Goal: Use online tool/utility: Use online tool/utility

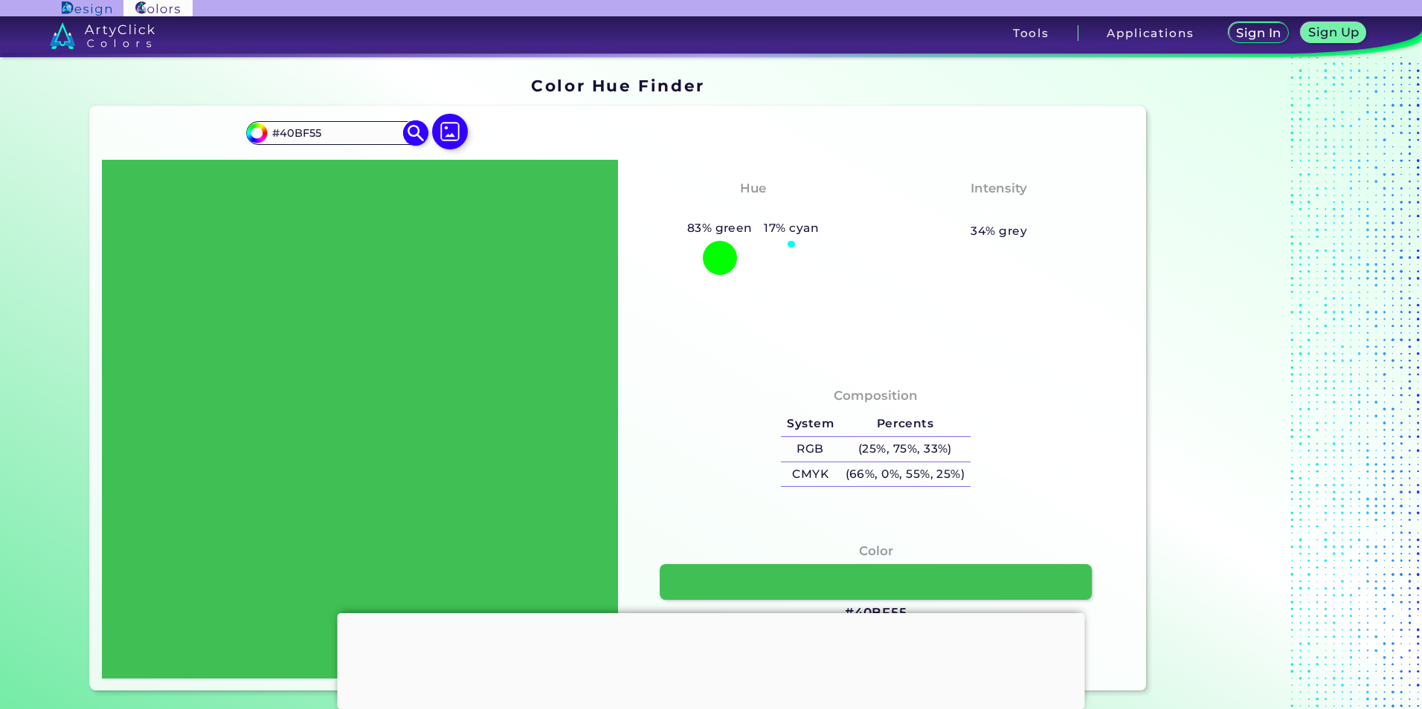
click at [313, 129] on input "#40BF55" at bounding box center [336, 133] width 138 height 20
click at [411, 134] on img at bounding box center [416, 133] width 26 height 26
click at [251, 135] on input "#40bf55" at bounding box center [254, 131] width 19 height 19
type input "#04bf55"
type input "#04BF55"
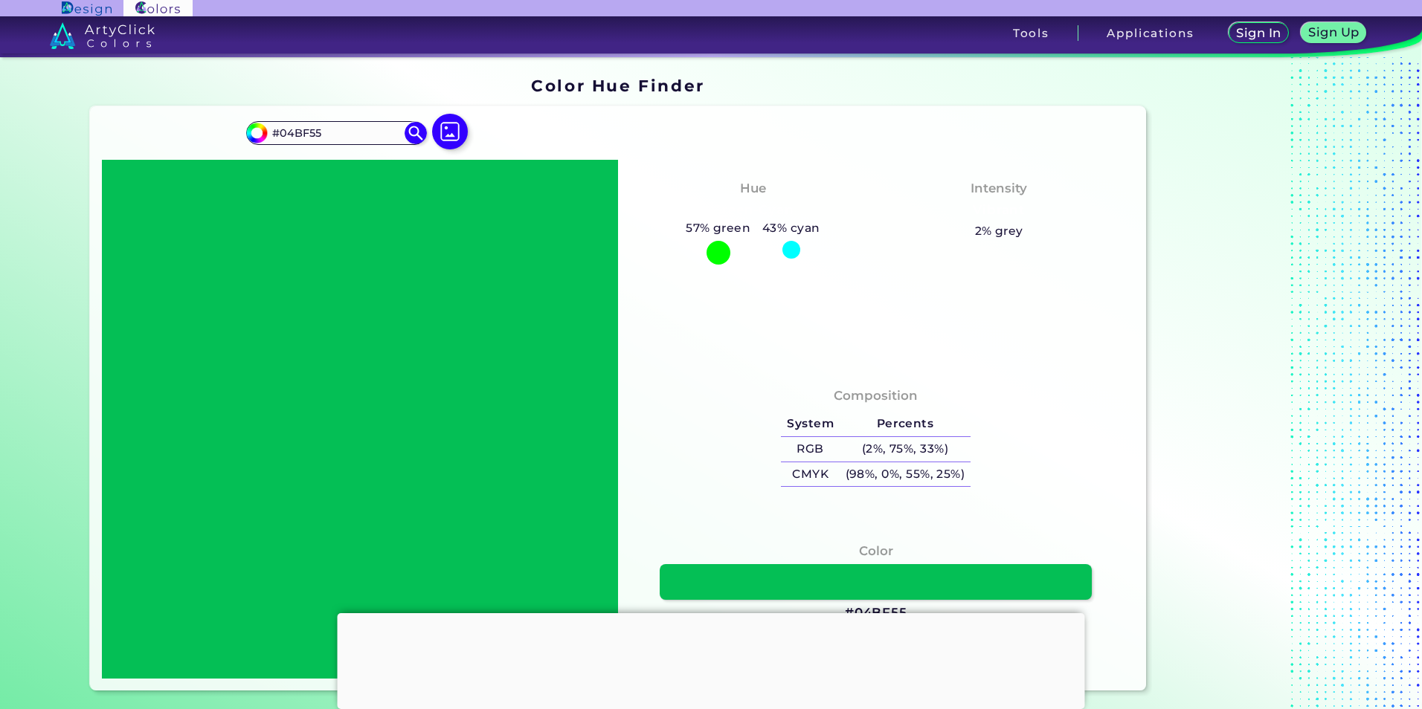
type input "#31bf55"
type input "#31BF55"
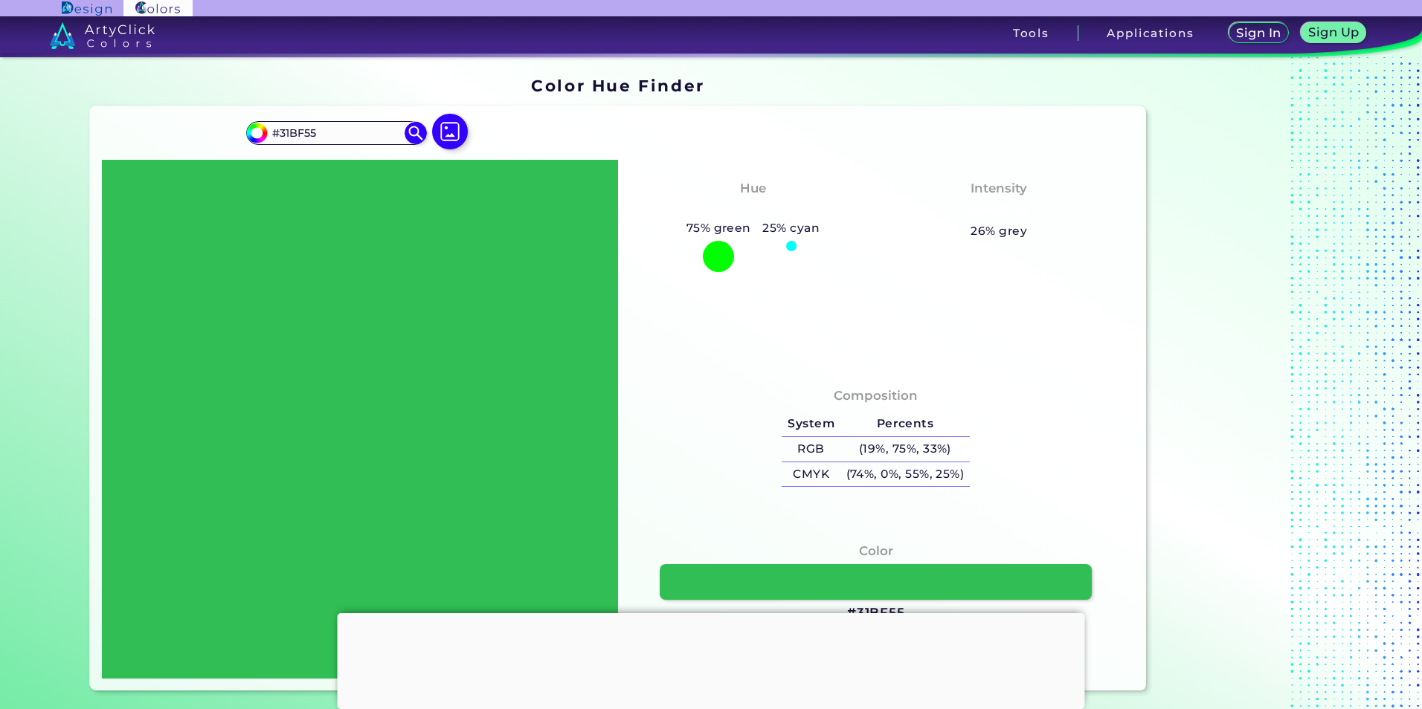
type input "#310155"
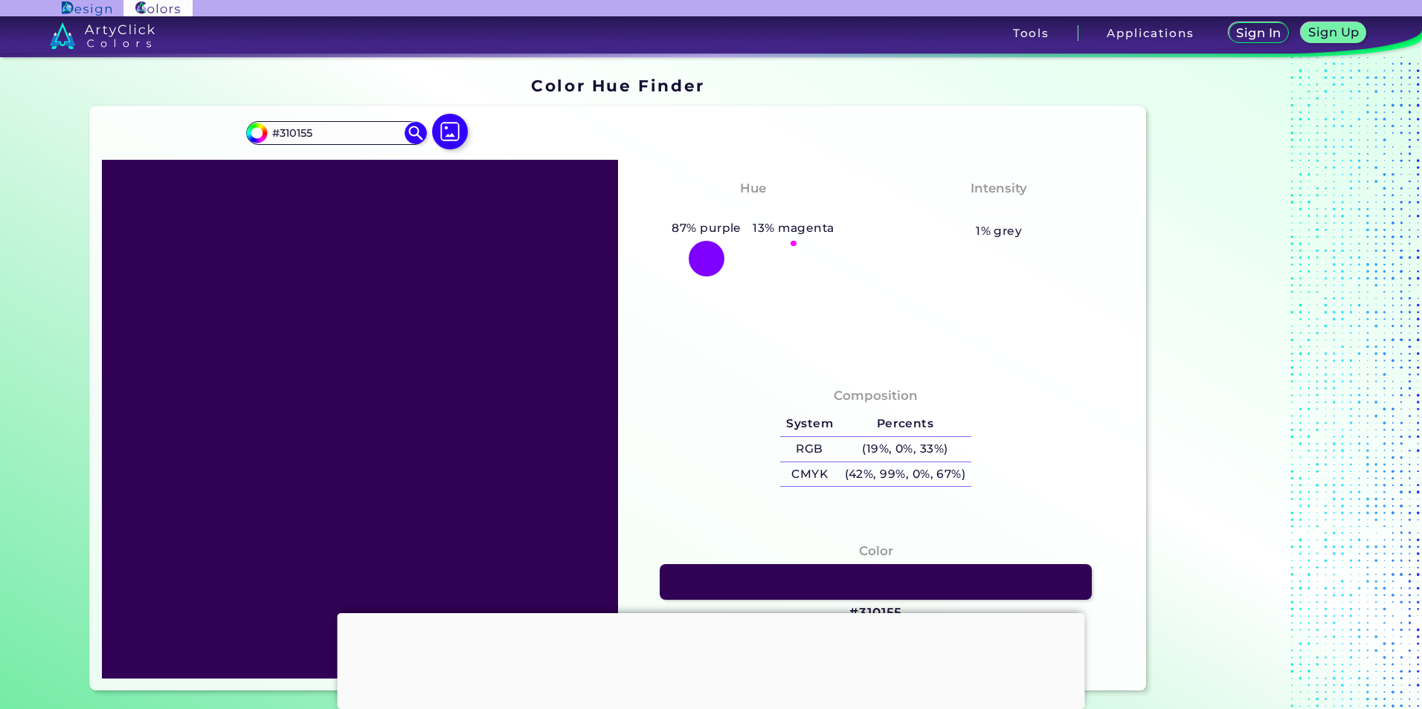
type input "#310f55"
type input "#310F55"
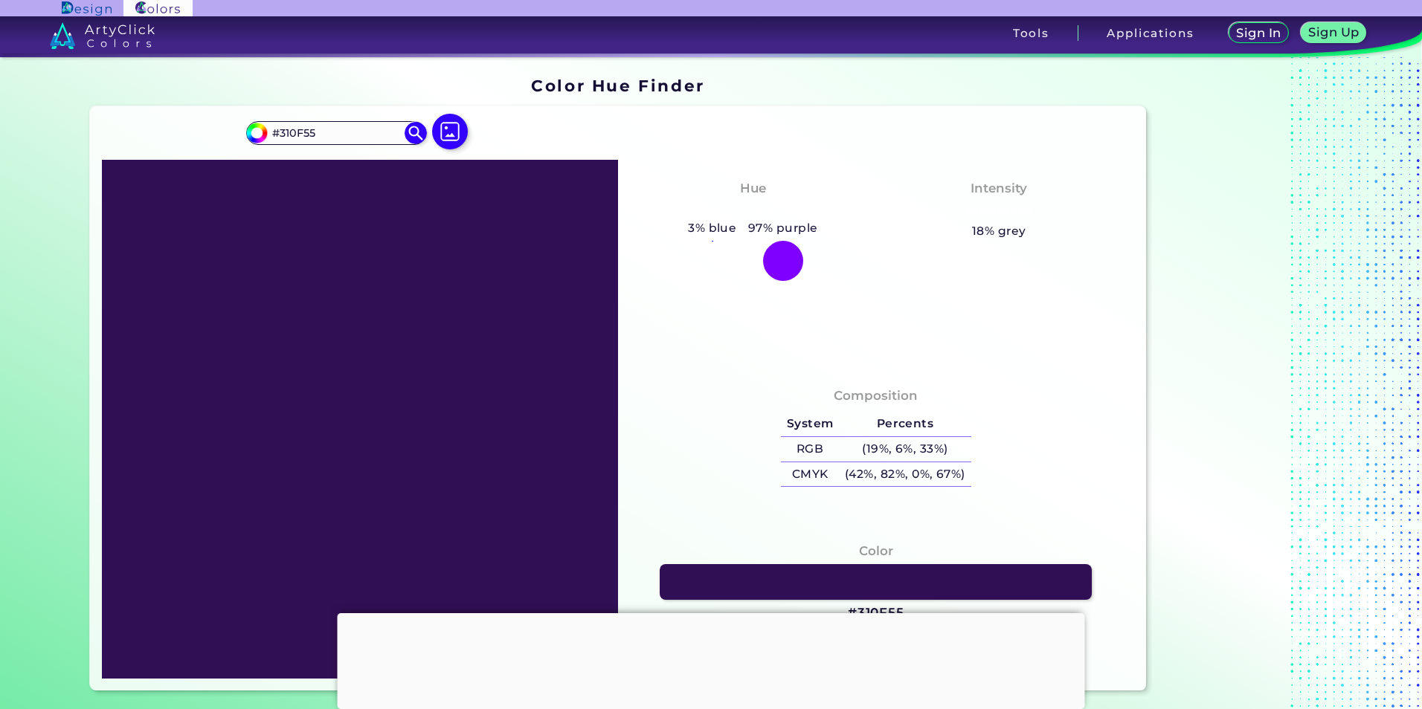
type input "#319d55"
type input "#319D55"
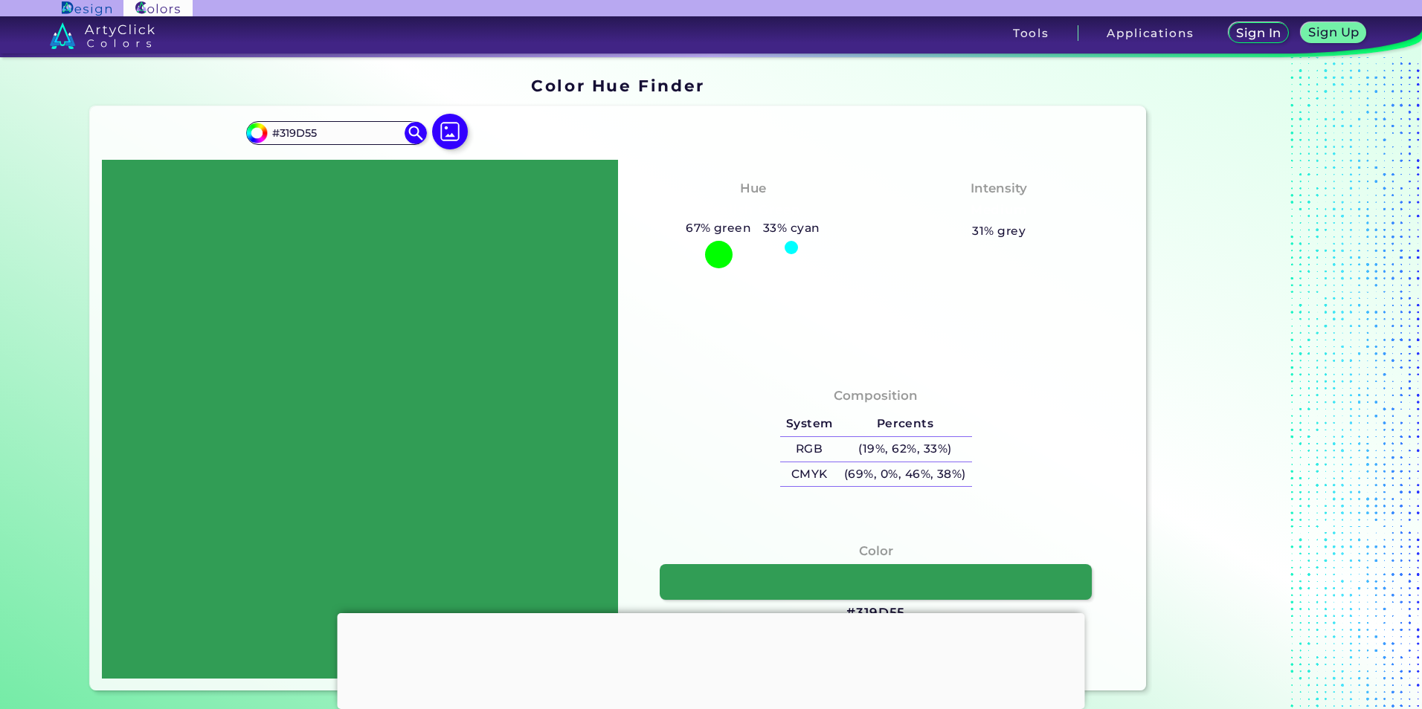
type input "#319d02"
type input "#319D02"
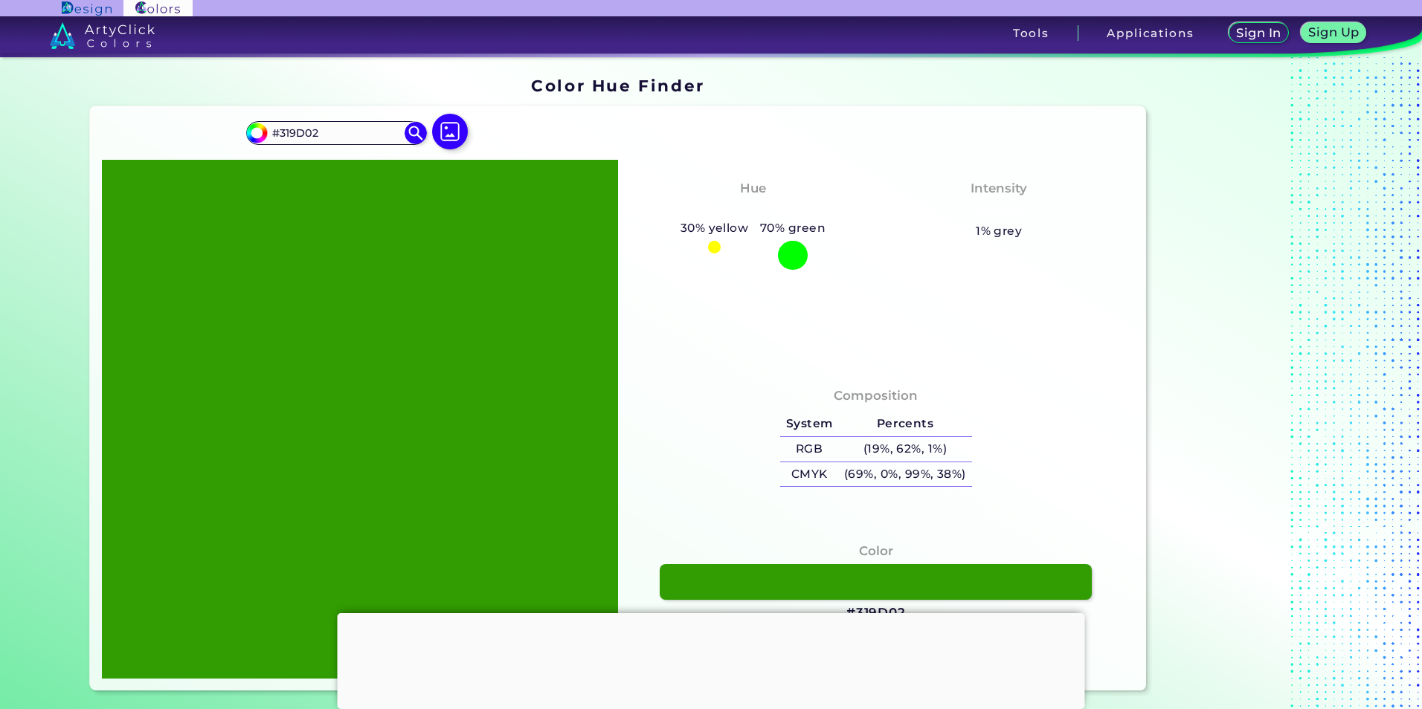
type input "#319d19"
type input "#319D19"
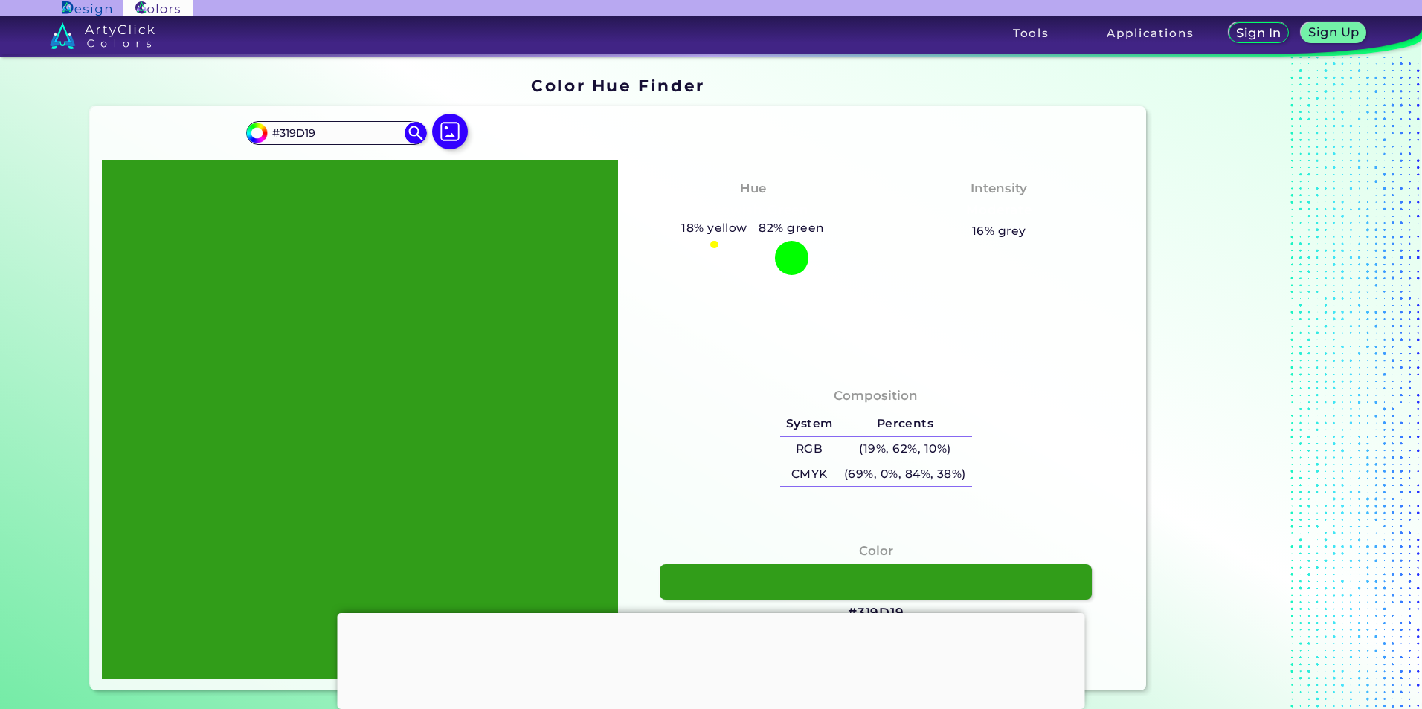
type input "#319dff"
type input "#319DFF"
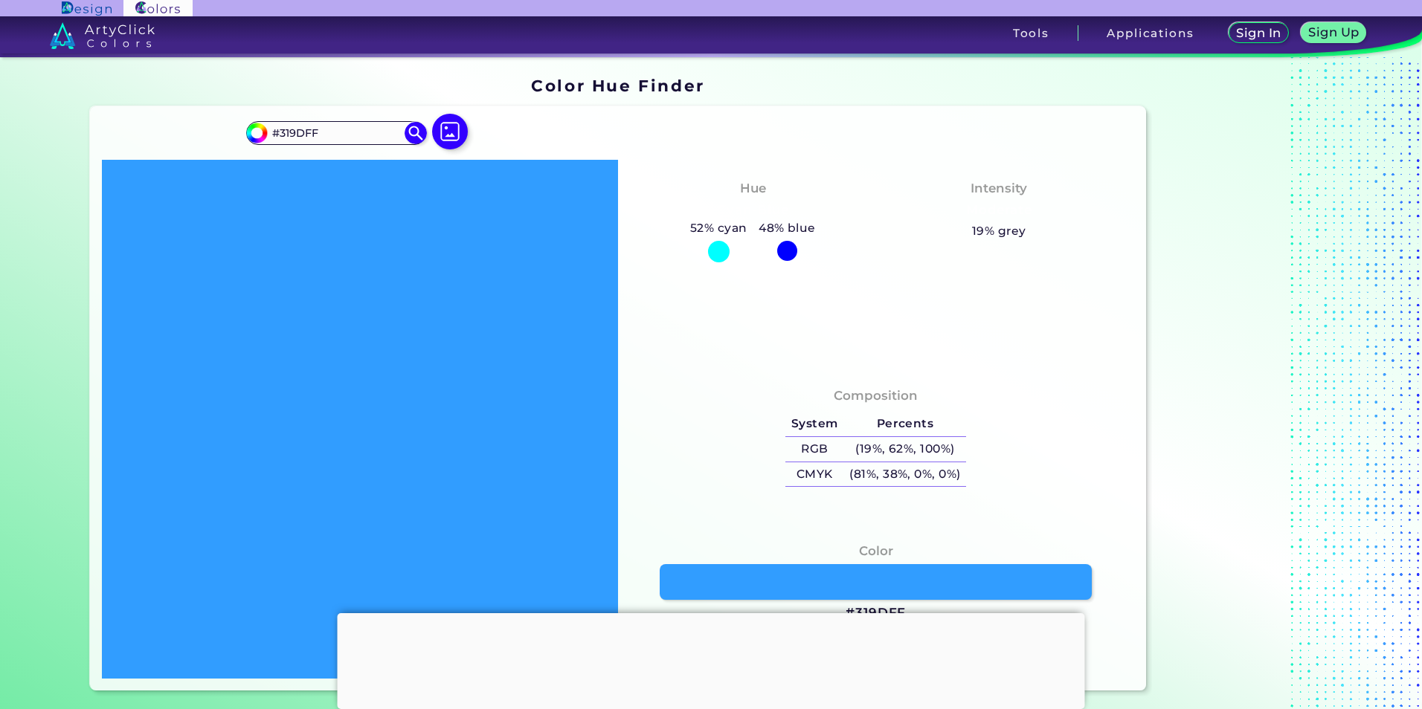
type input "#ff3633"
type input "#FF3633"
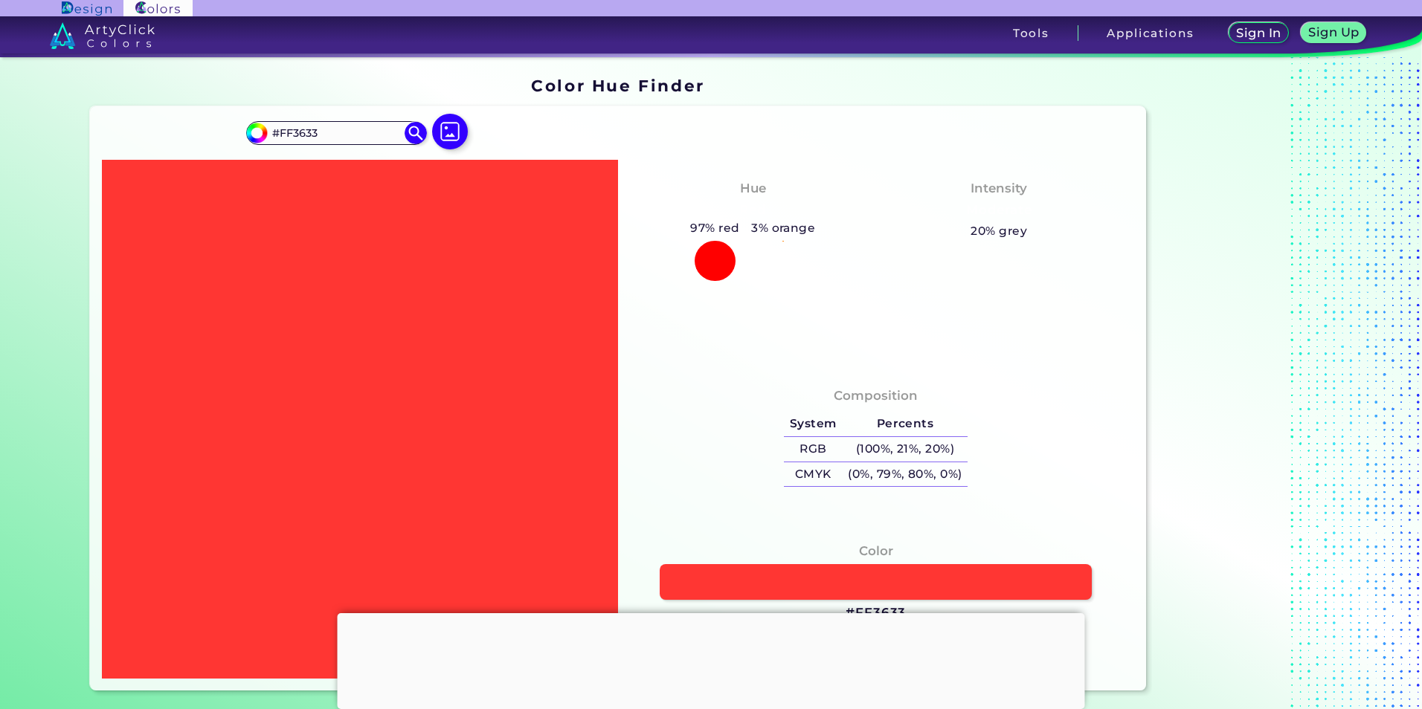
type input "#ff6333"
type input "#FF6333"
type input "#33ff92"
type input "#33FF92"
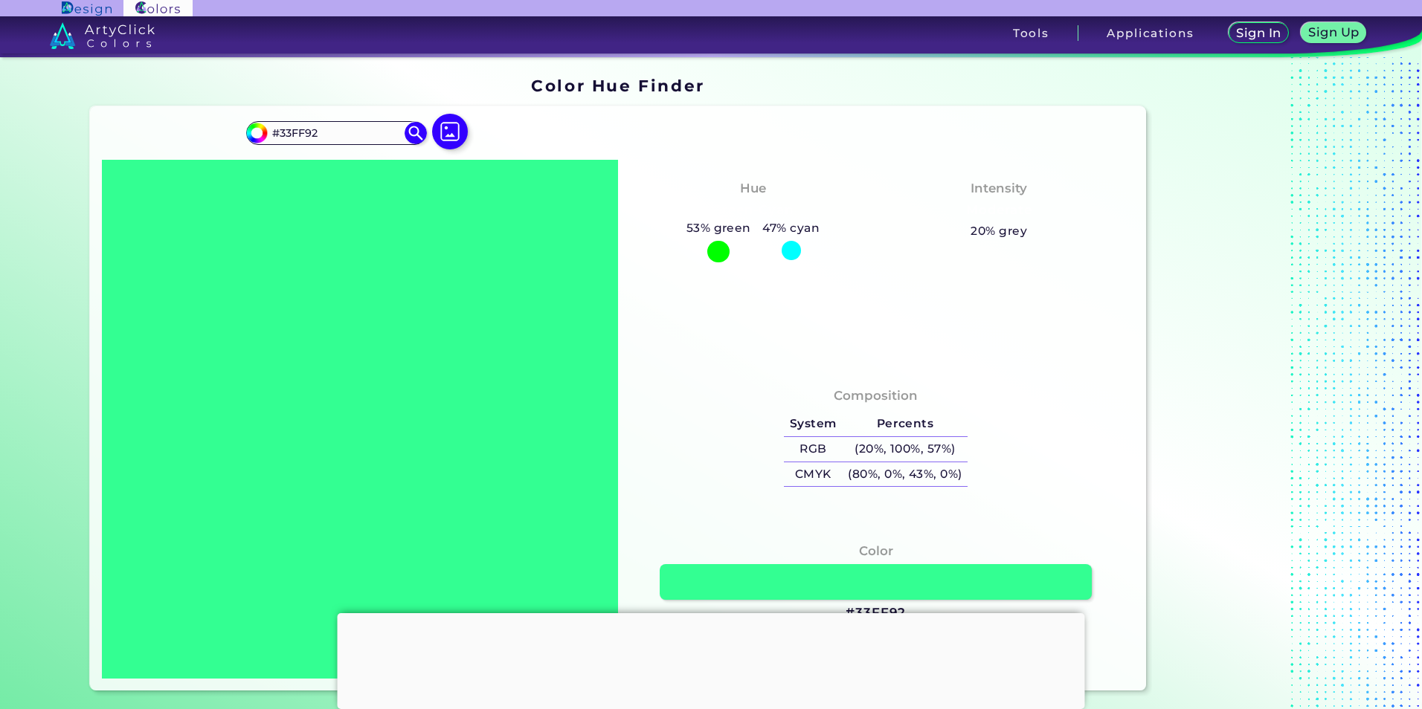
type input "#979b99"
type input "#979B99"
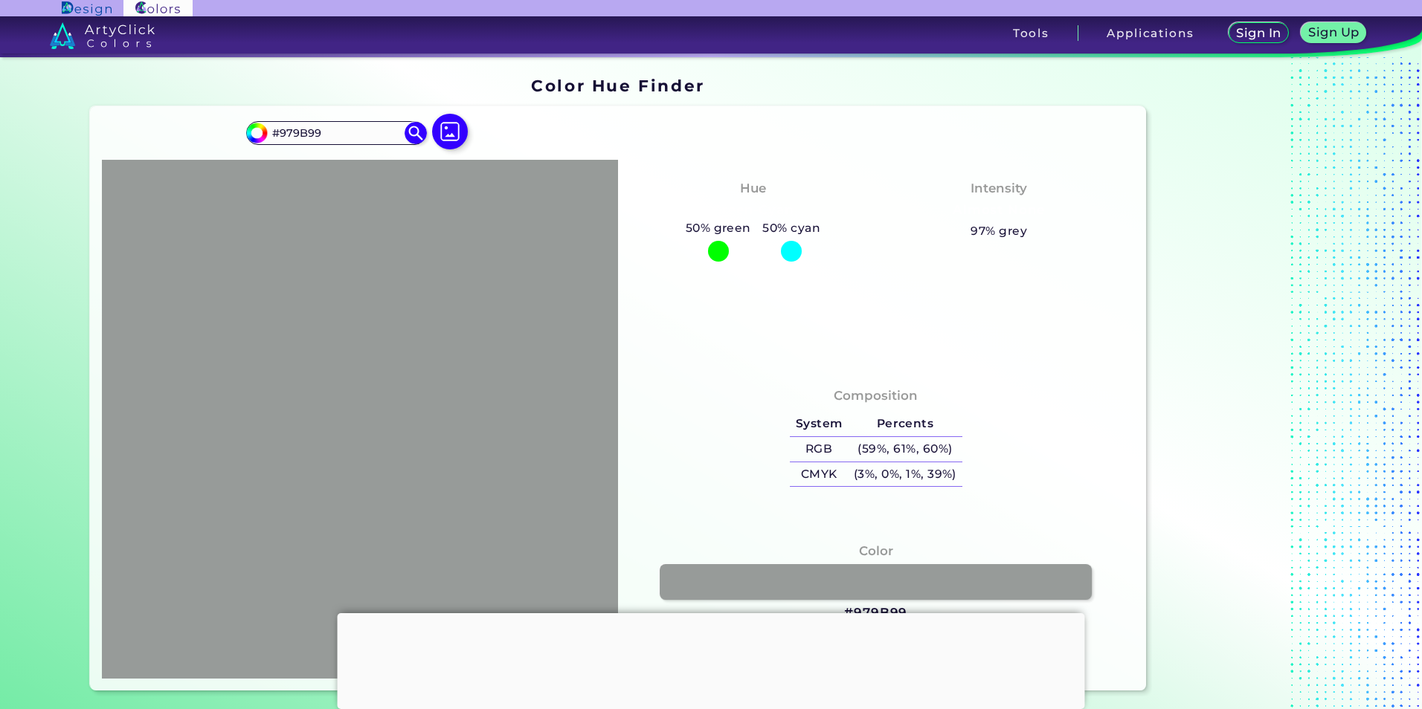
type input "#80b397"
type input "#80B397"
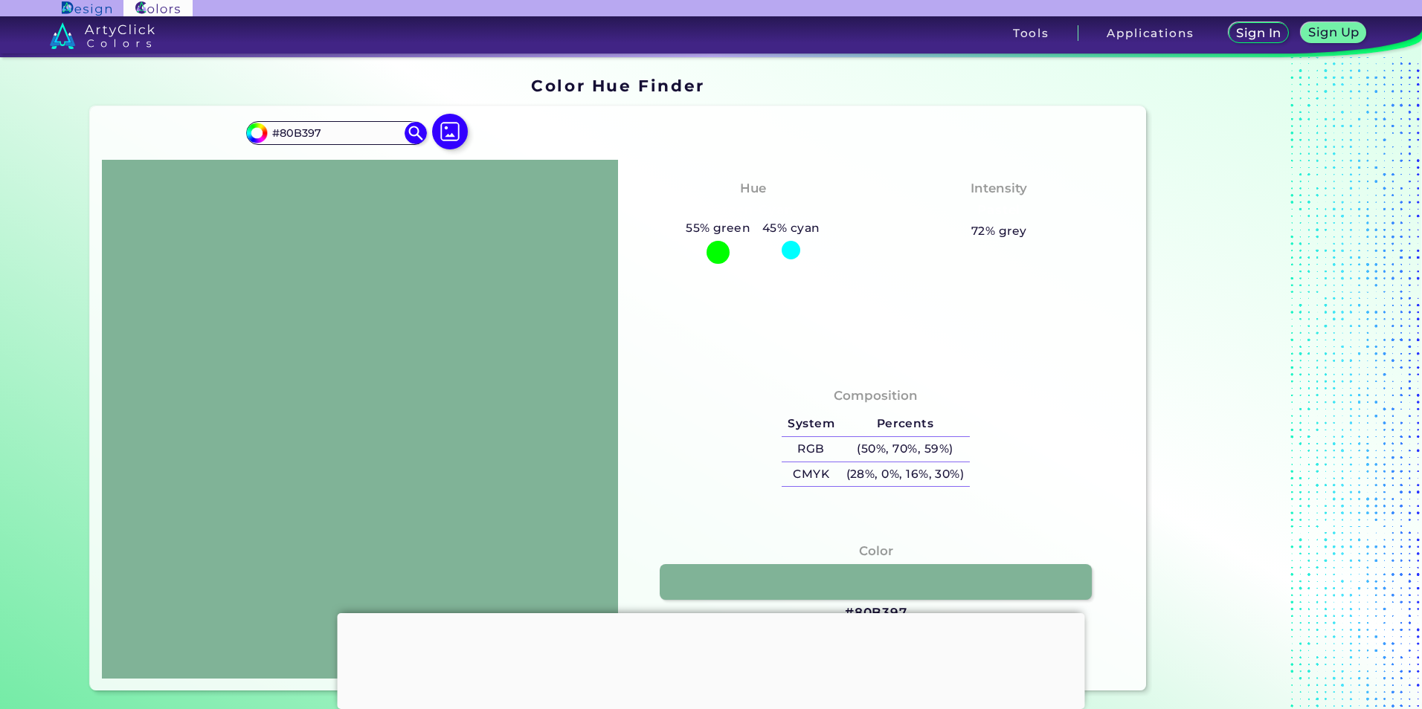
type input "#020303"
type input "#1d3026"
type input "#1D3026"
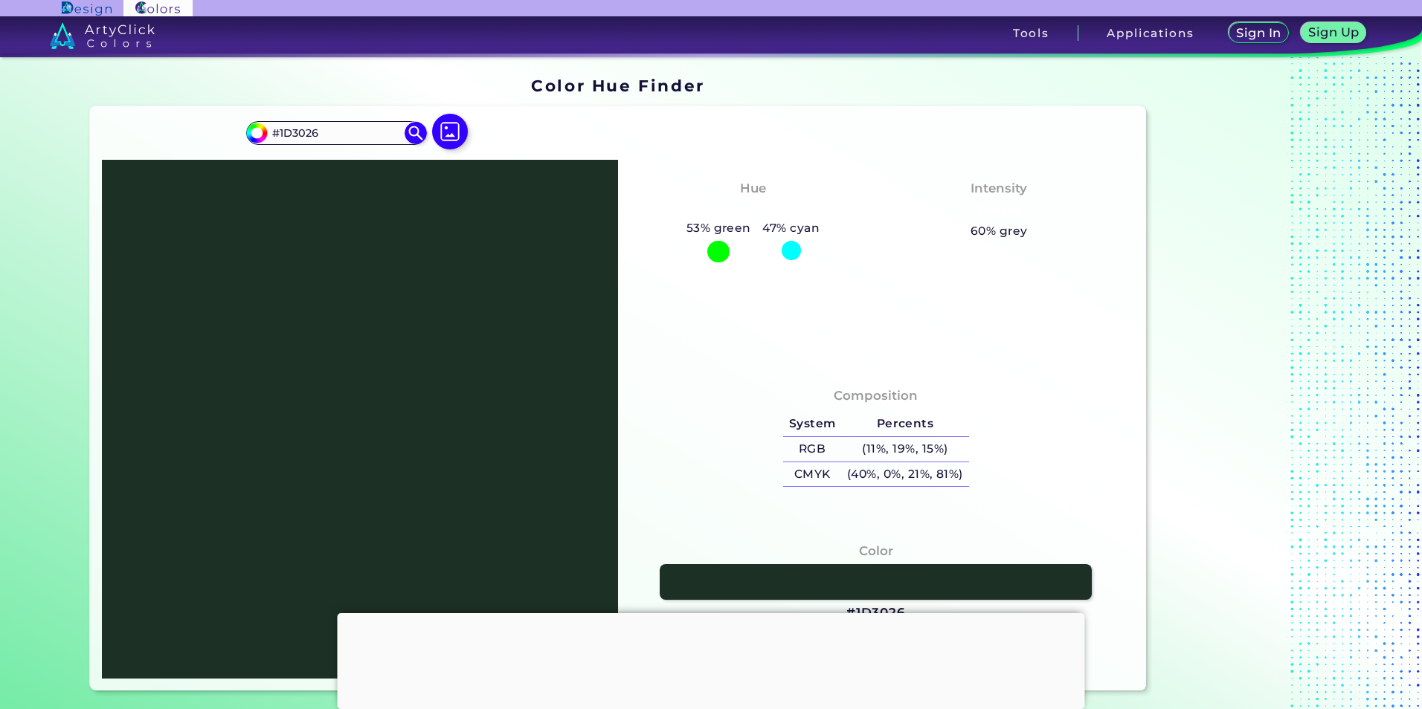
click at [634, 355] on div "[PERSON_NAME]-Cyan 53% green 47% cyan Intensity Pastel 60% grey" at bounding box center [876, 263] width 516 height 207
drag, startPoint x: 175, startPoint y: 219, endPoint x: 437, endPoint y: 387, distance: 311.7
click at [437, 387] on div at bounding box center [360, 419] width 516 height 519
drag, startPoint x: 200, startPoint y: 231, endPoint x: 251, endPoint y: 202, distance: 58.9
click at [374, 355] on div at bounding box center [360, 419] width 516 height 519
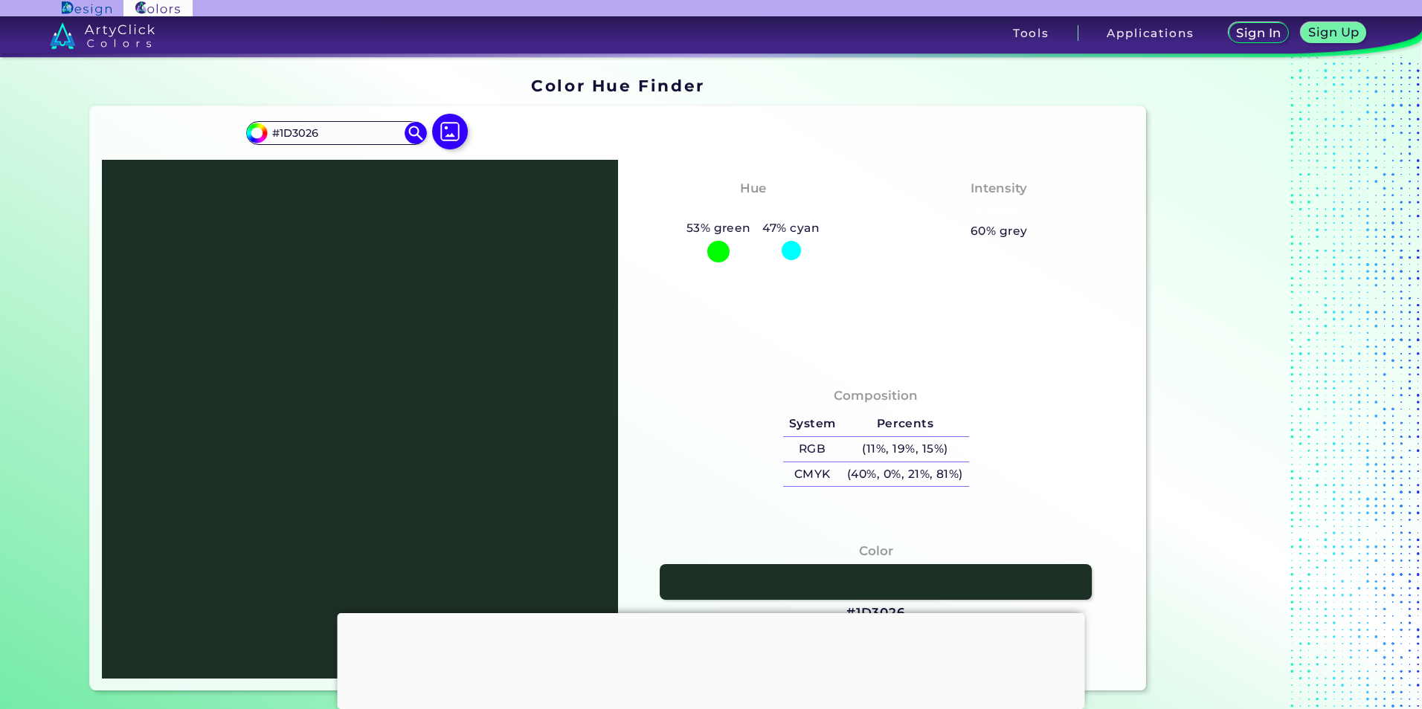
click at [1098, 312] on div "[PERSON_NAME]-Cyan 53% green 47% cyan Intensity Pastel 60% grey" at bounding box center [876, 263] width 516 height 207
click at [245, 128] on input "#1d3026" at bounding box center [254, 131] width 19 height 19
type input "#301d1d"
type input "#301D1D"
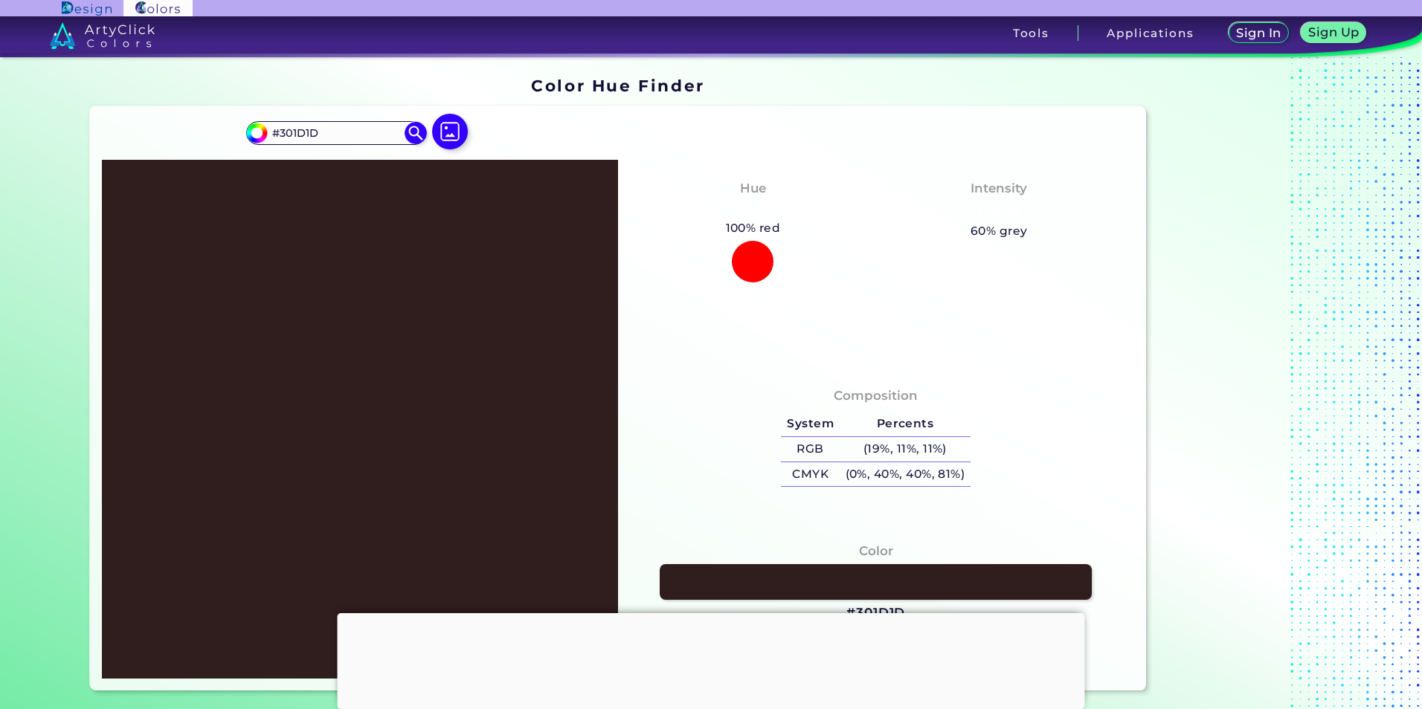
type input "#30201d"
type input "#30201D"
type input "#22301d"
type input "#22301D"
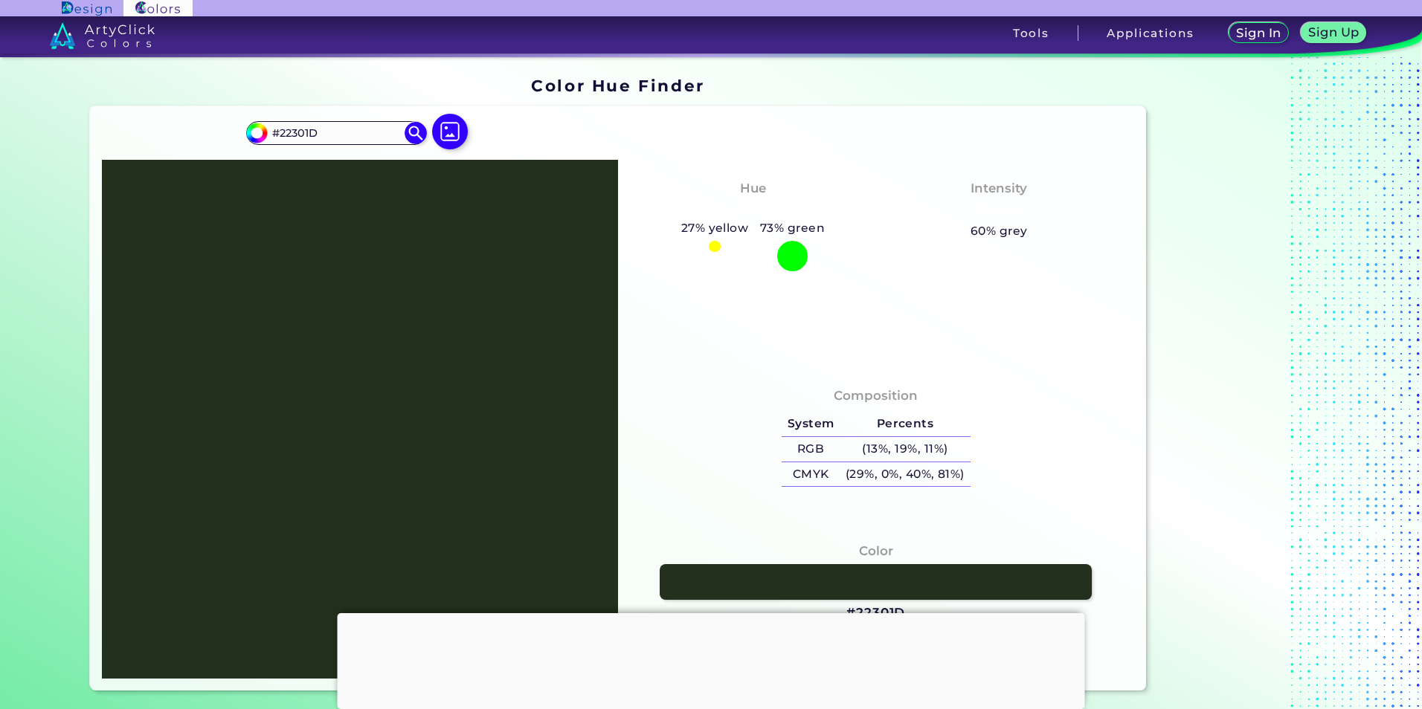
type input "#262725"
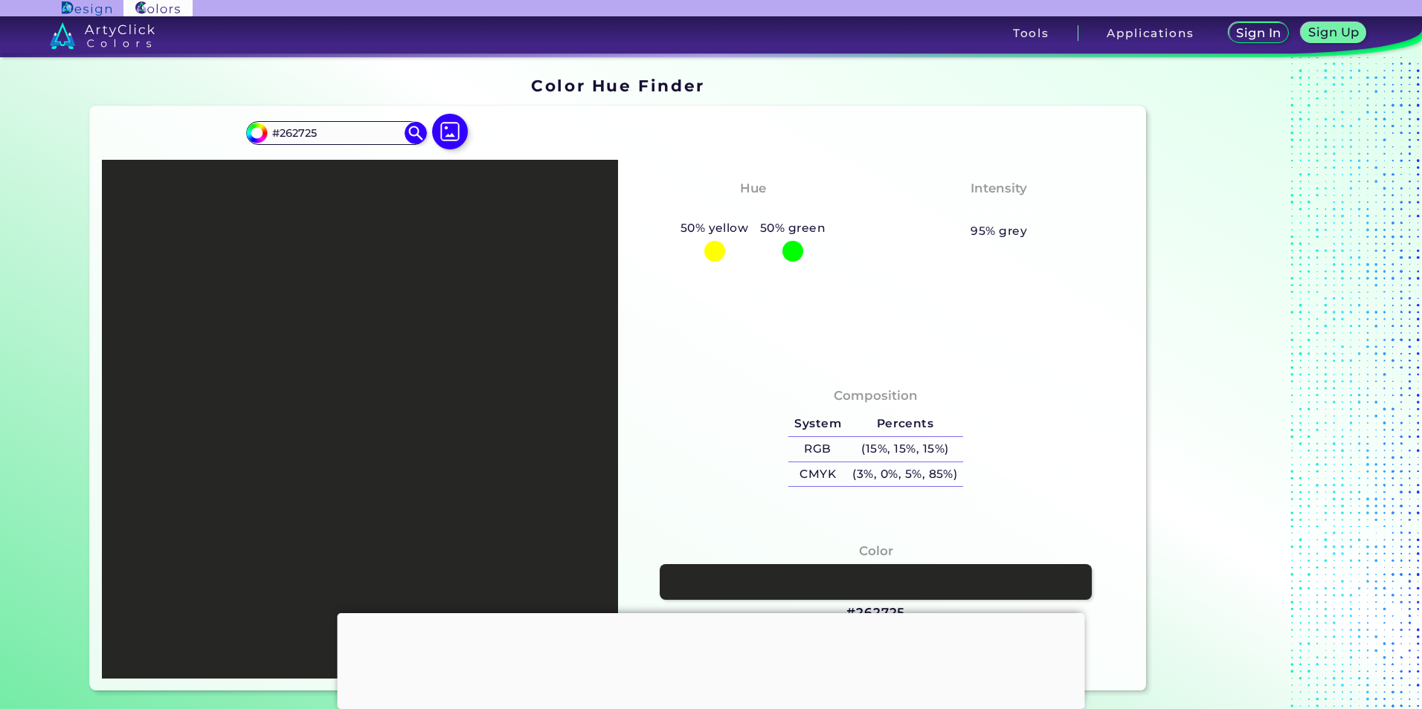
type input "#22301d"
type input "#22301D"
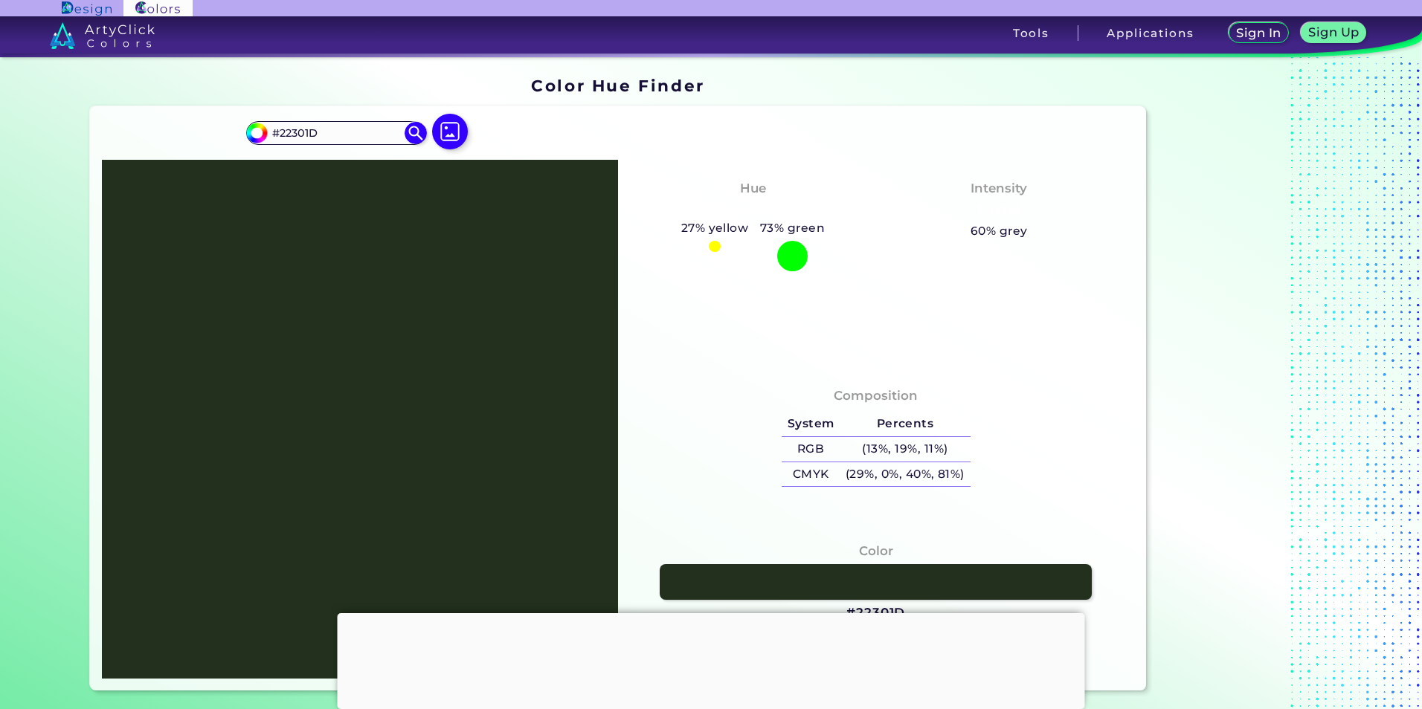
type input "#020302"
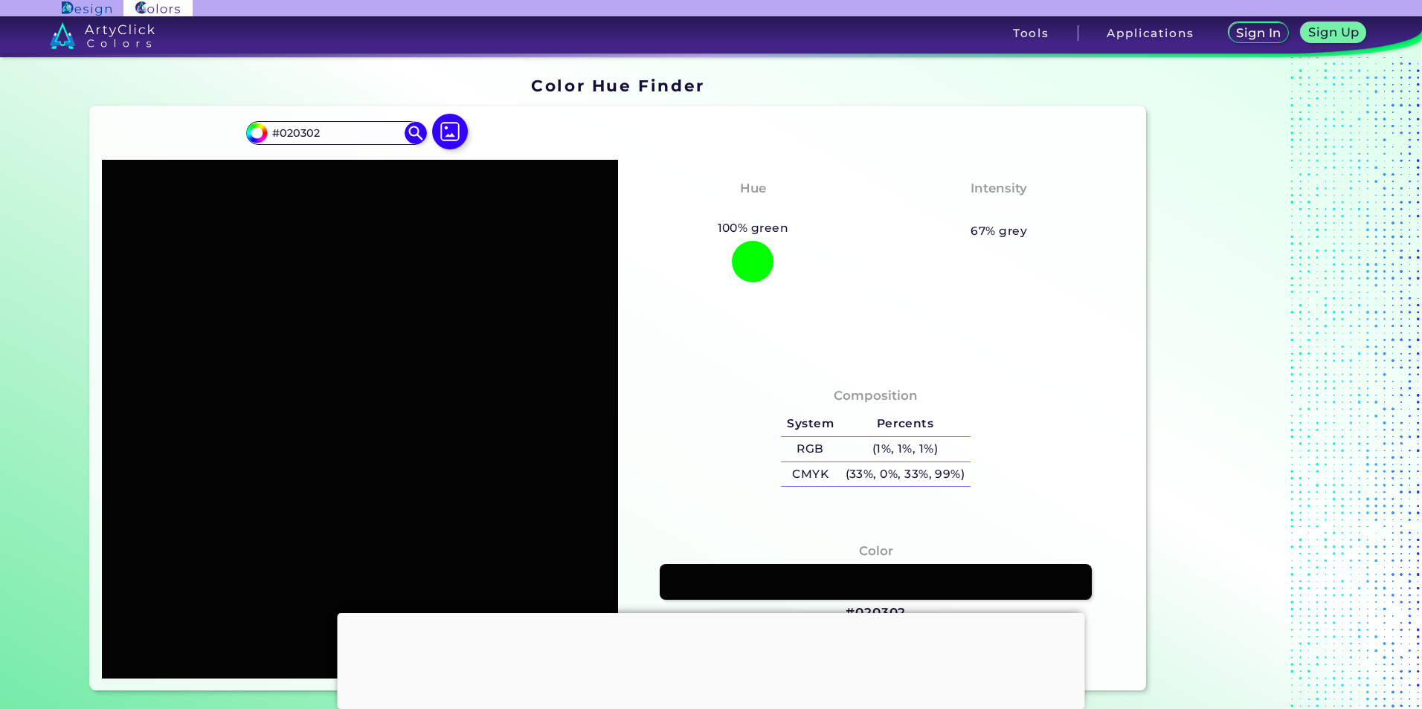
type input "#293922"
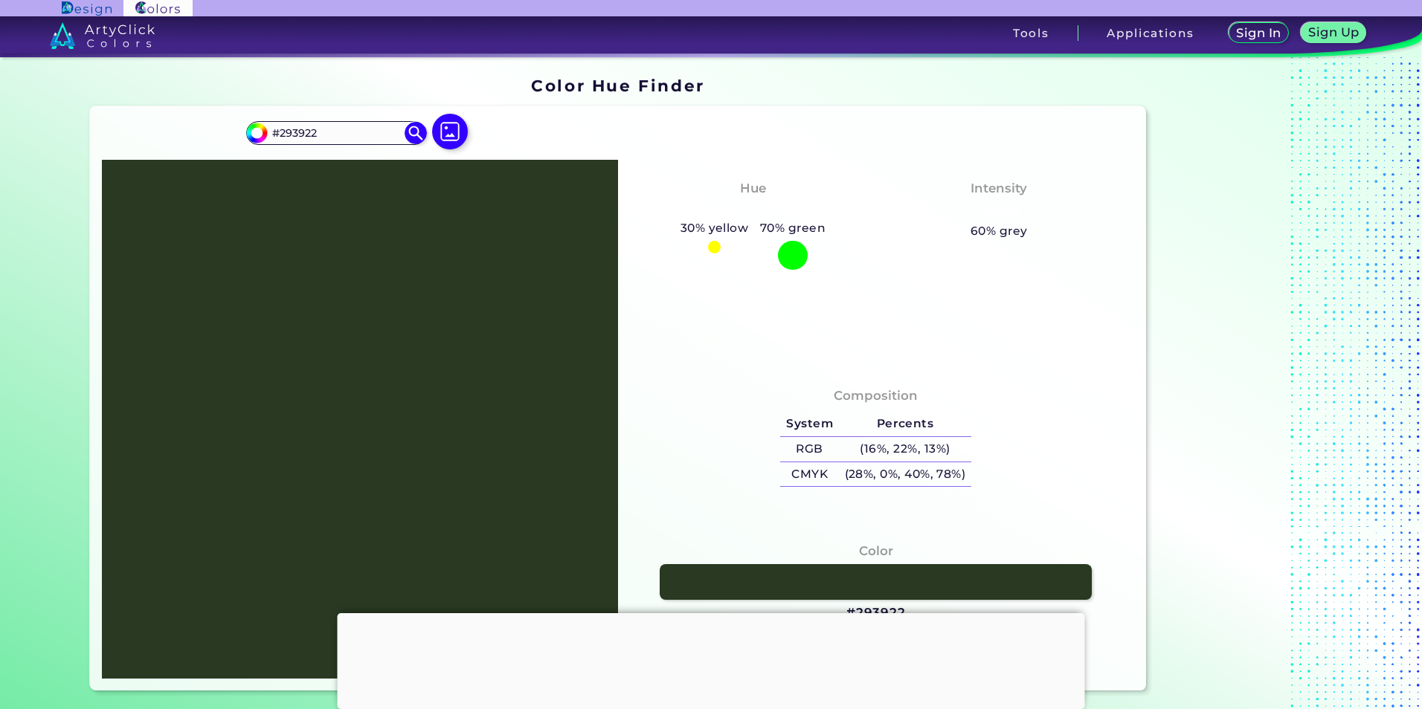
type input "#013922"
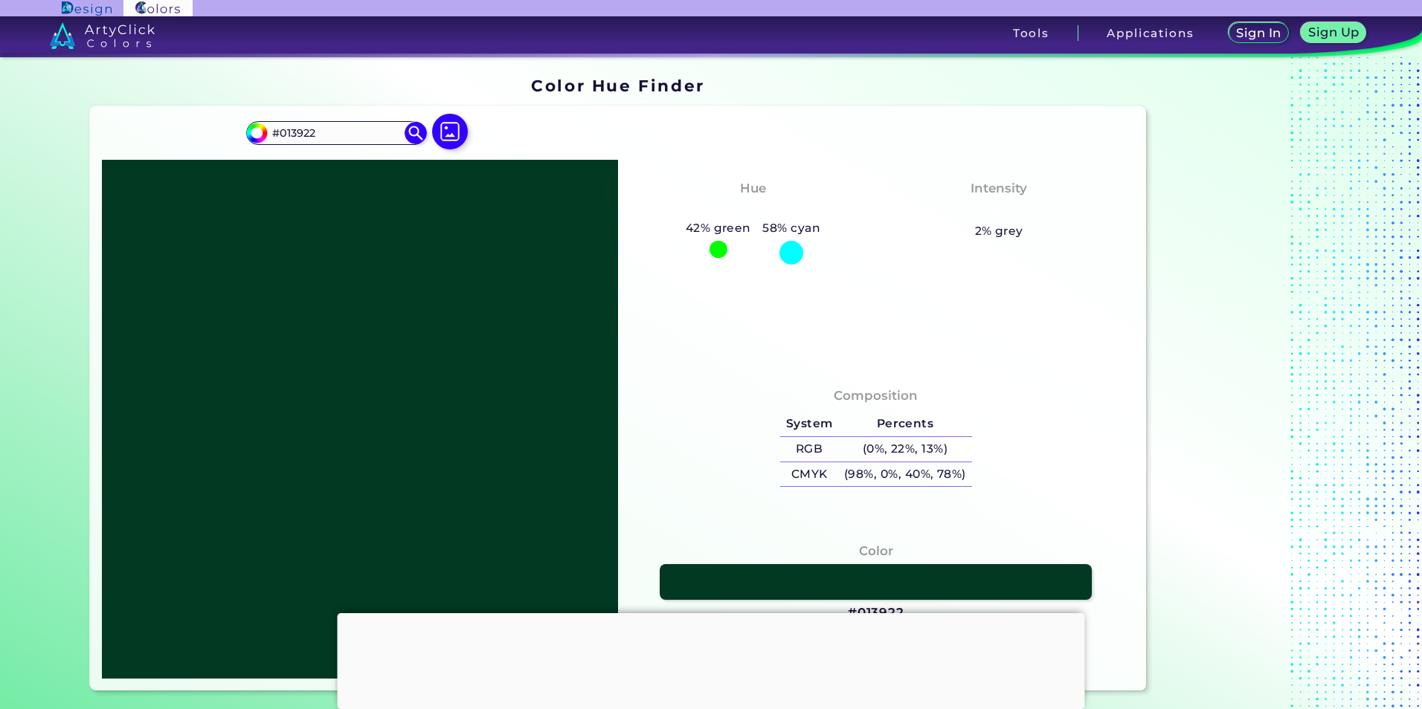
type input "#0a3922"
type input "#0A3922"
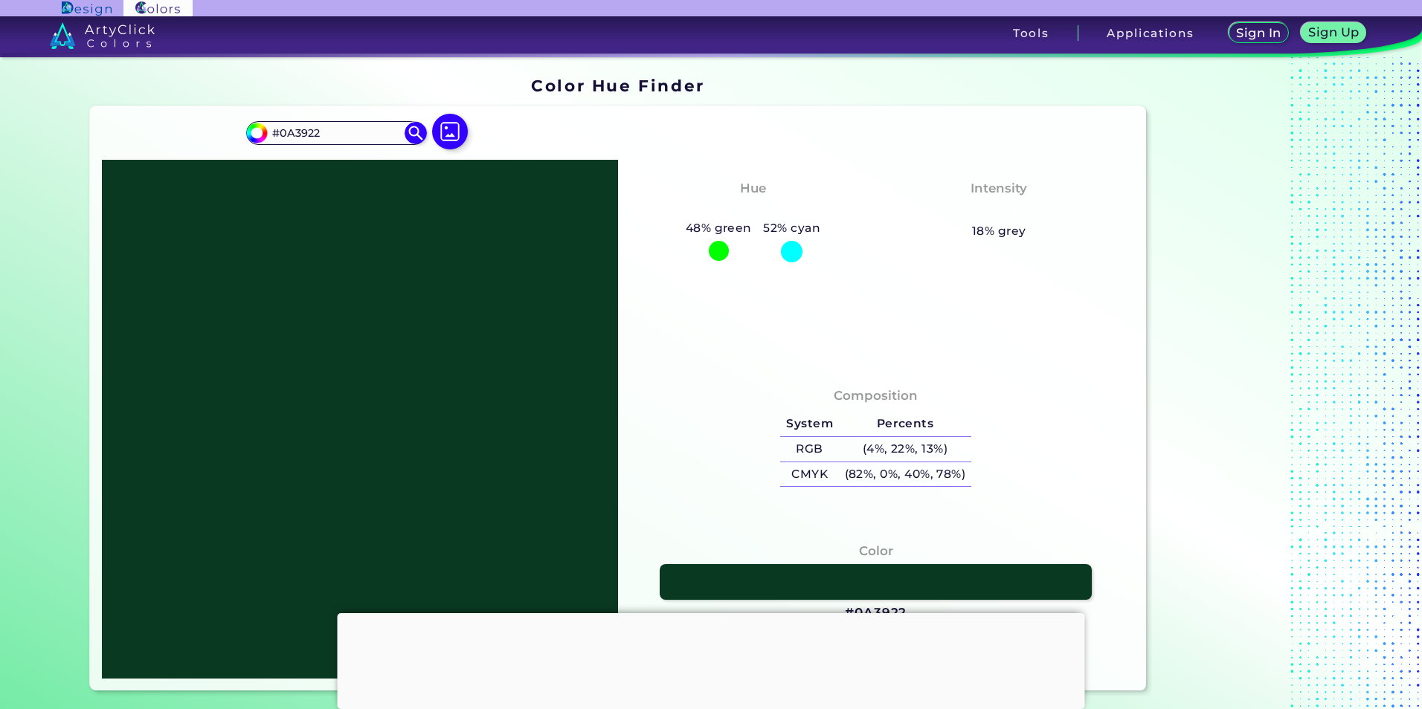
type input "#693922"
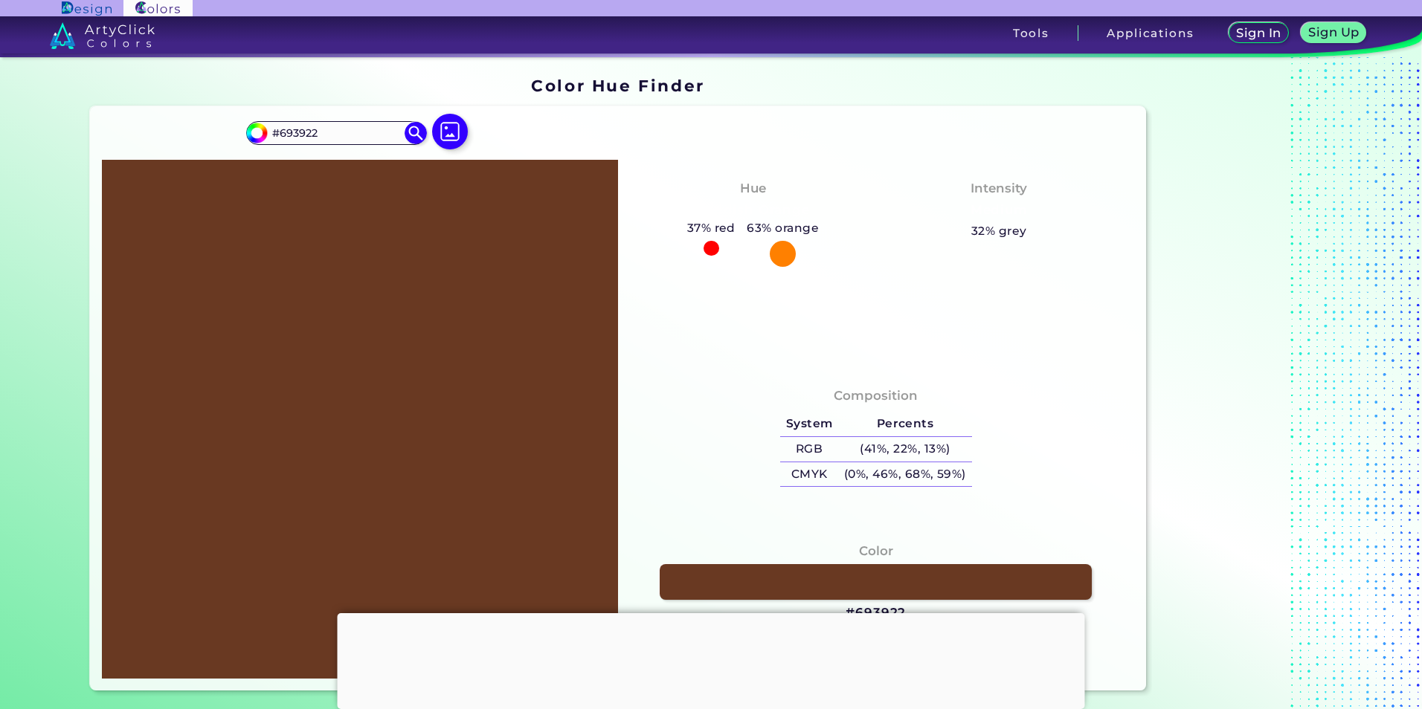
type input "#690222"
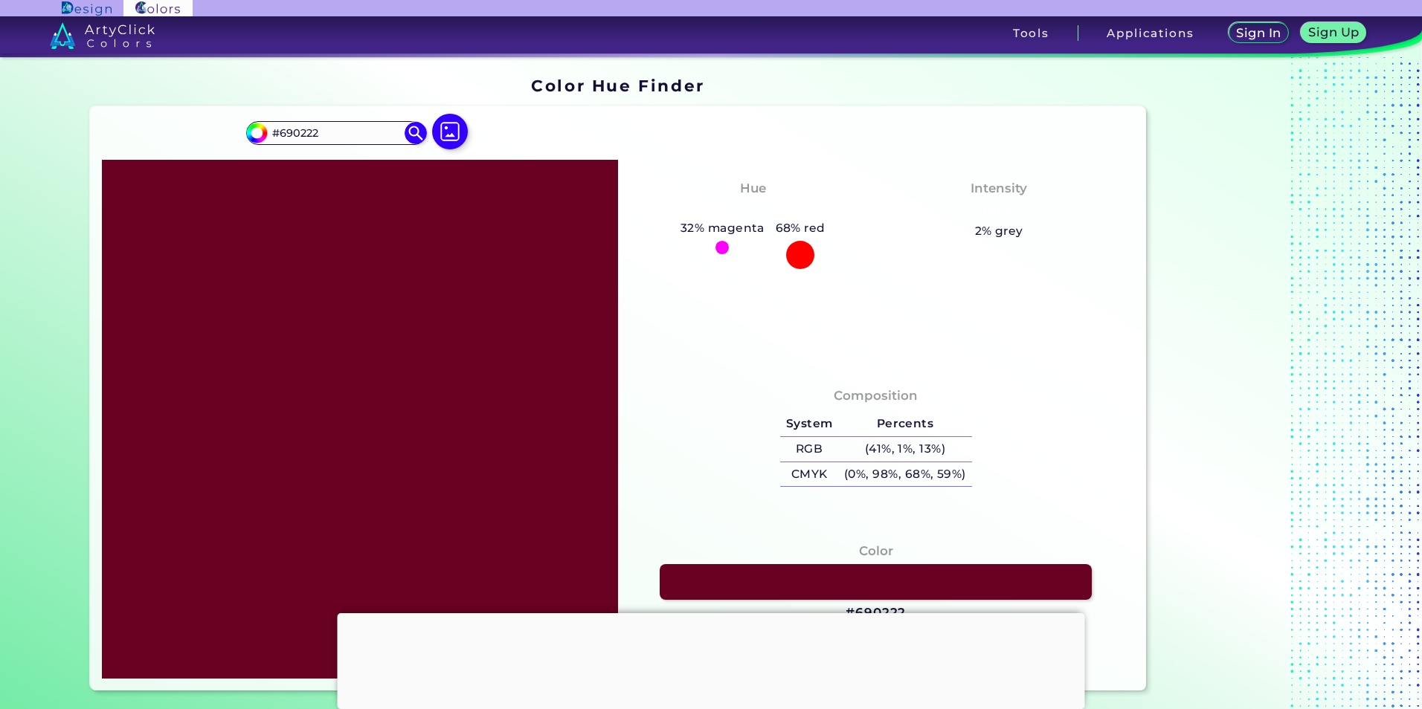
type input "#691922"
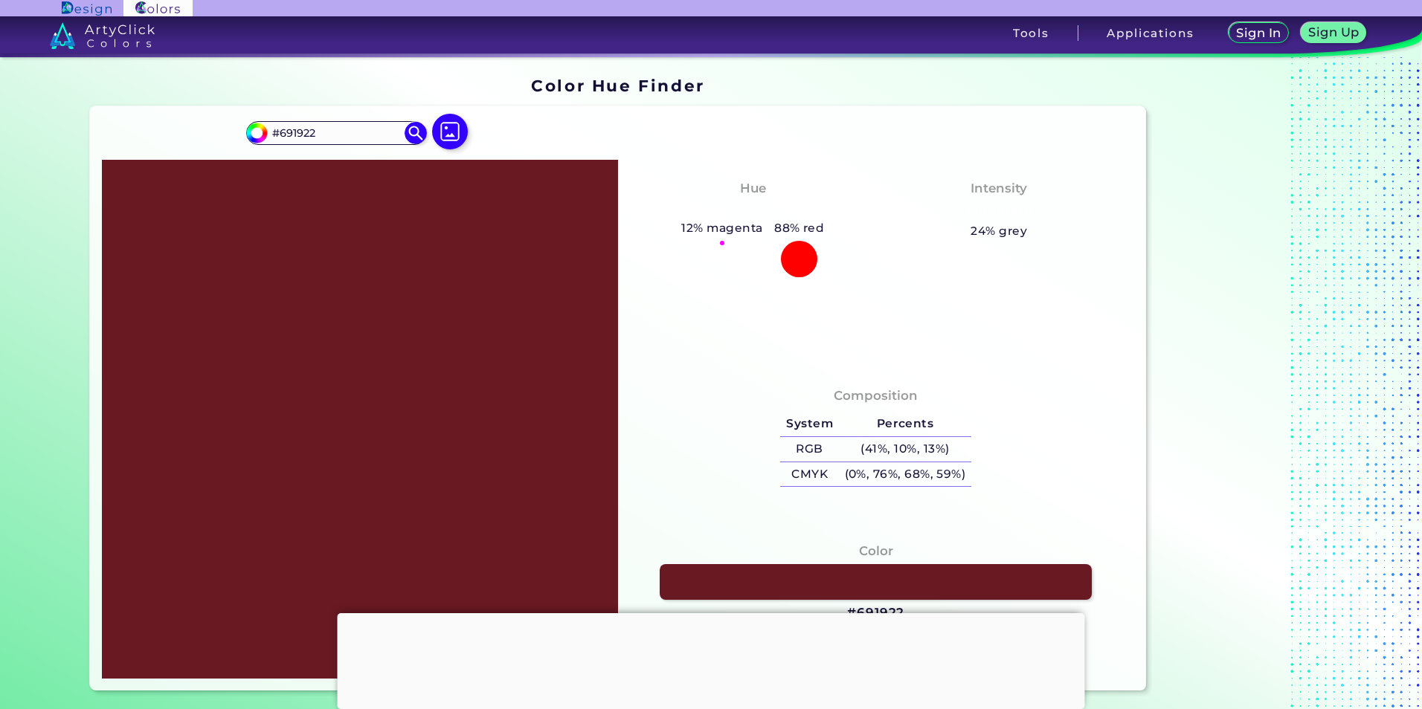
type input "#69ff22"
type input "#69FF22"
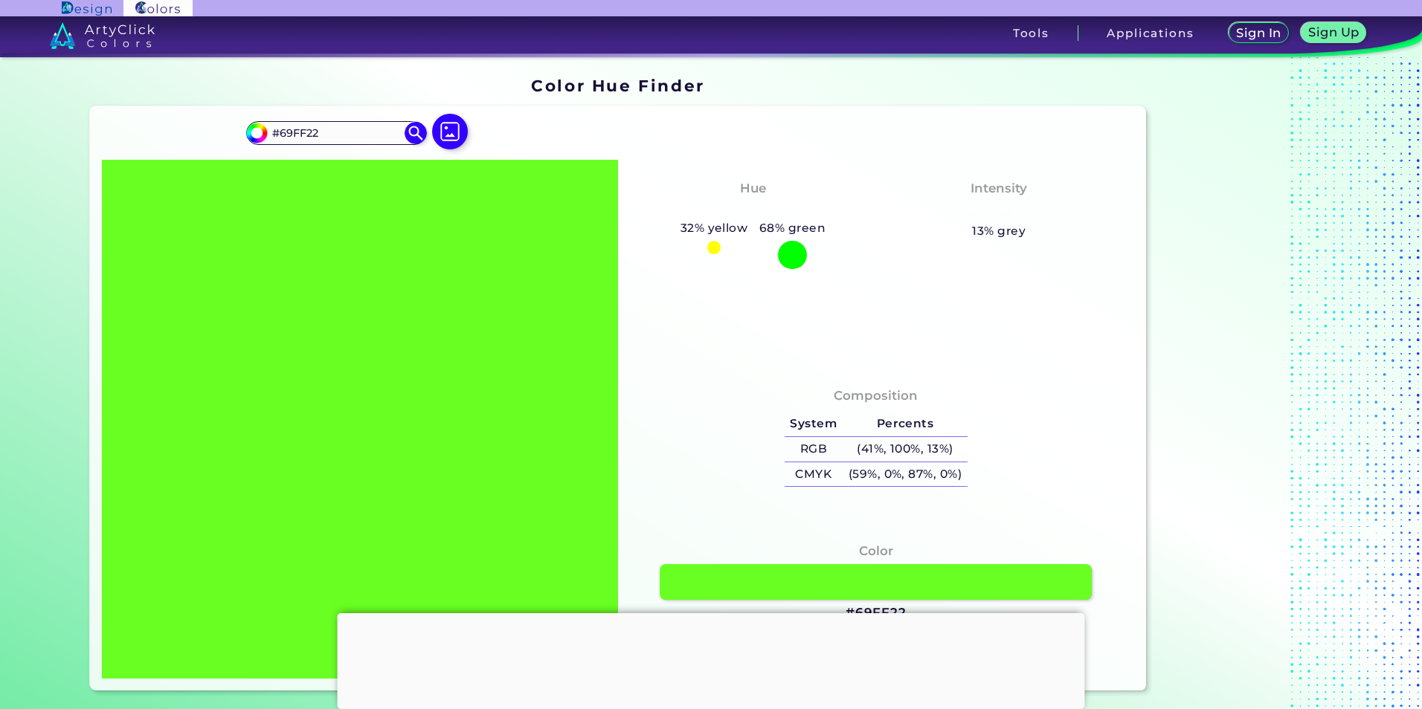
type input "#69ff01"
type input "#69FF01"
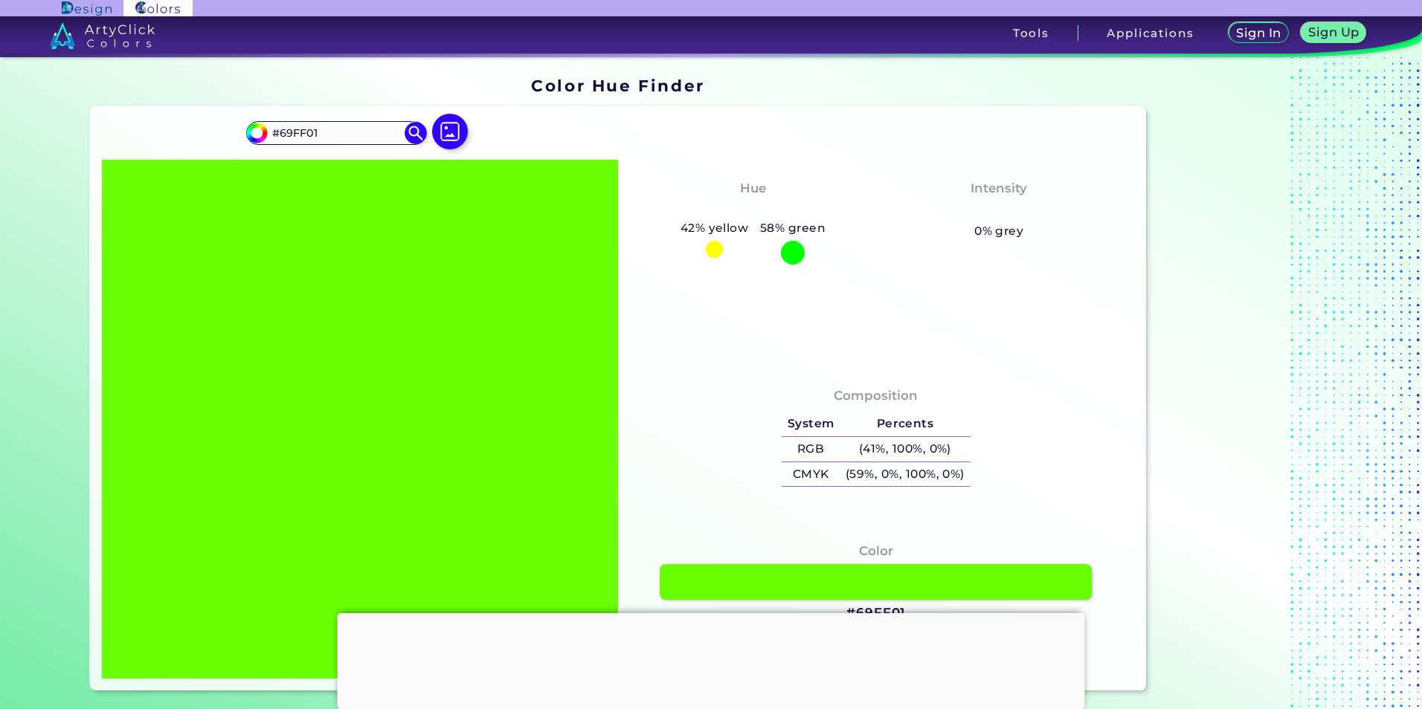
type input "#69ff11"
type input "#69FF11"
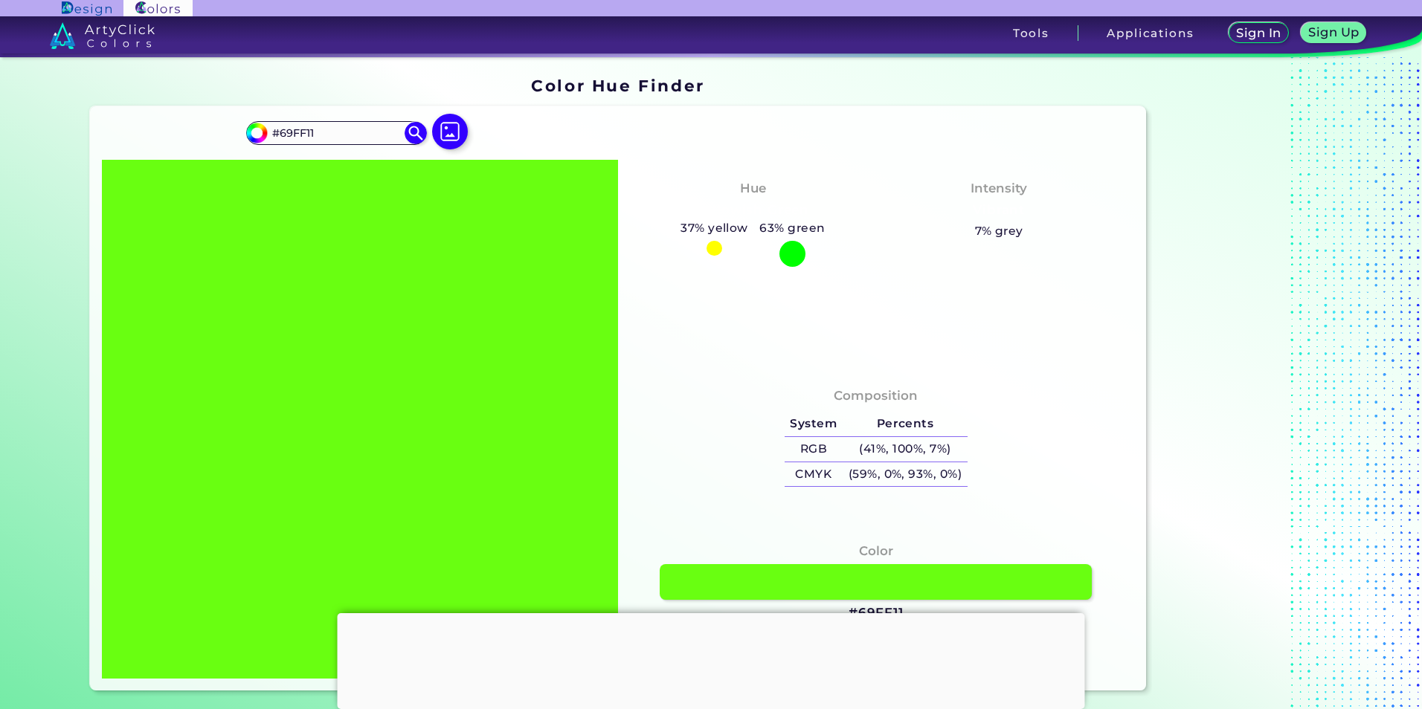
type input "#69ffad"
type input "#69FFAD"
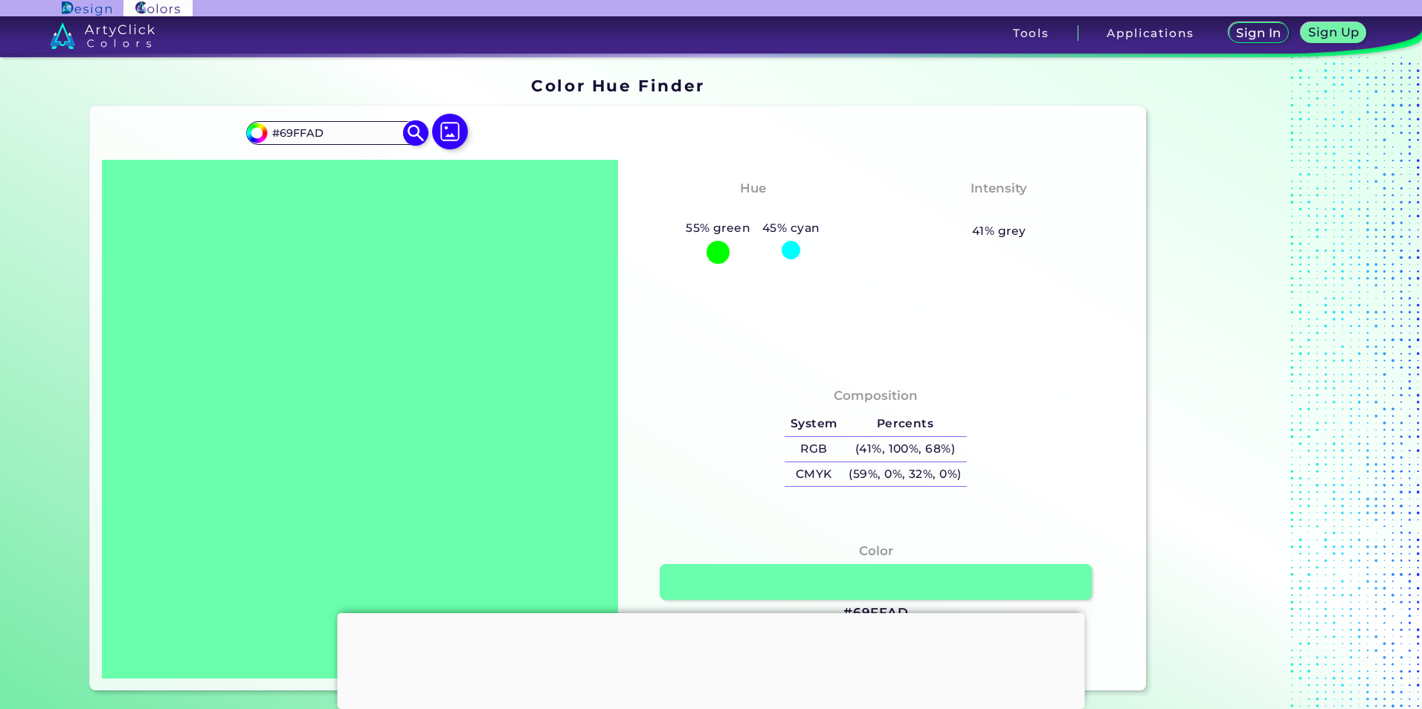
click at [252, 131] on input "#69ffad" at bounding box center [254, 131] width 19 height 19
type input "#04ffad"
type input "#04FFAD"
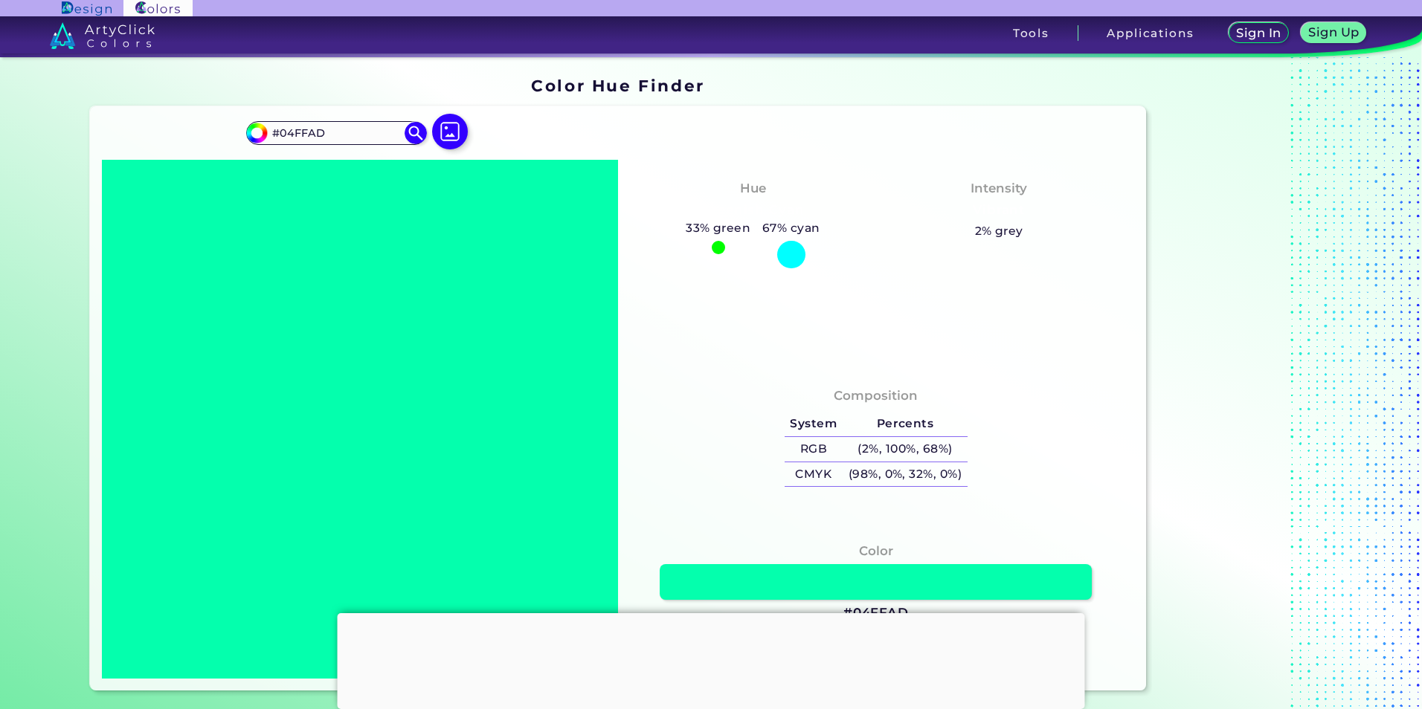
type input "#31ffad"
type input "#31FFAD"
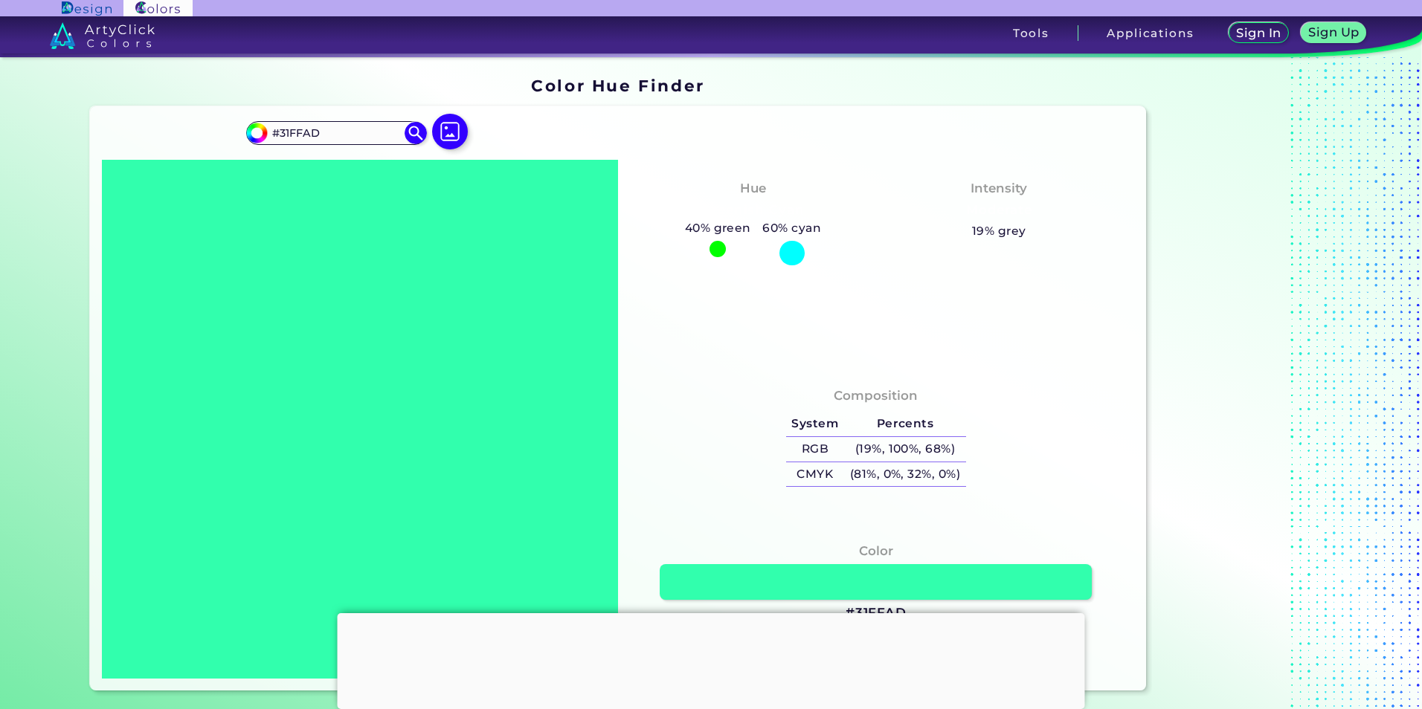
type input "#3101ad"
type input "#3101AD"
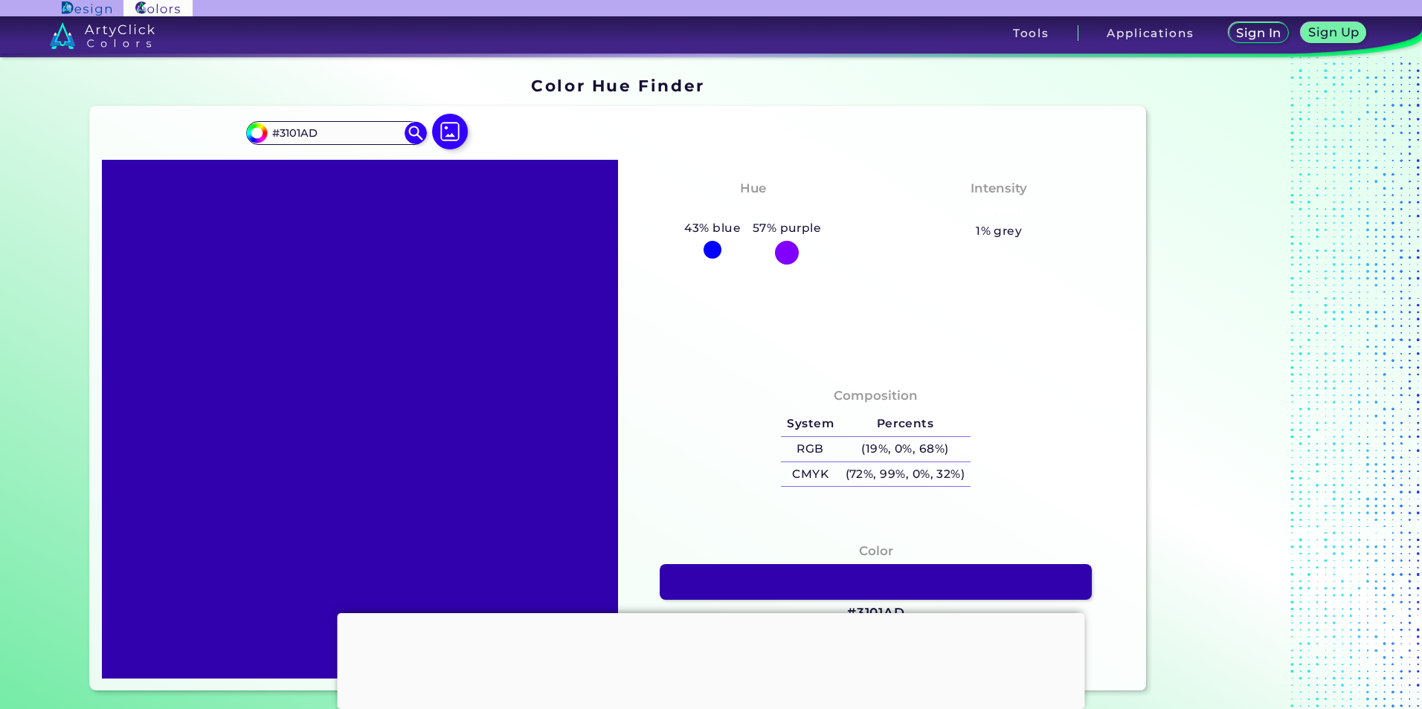
type input "#310fad"
type input "#310FAD"
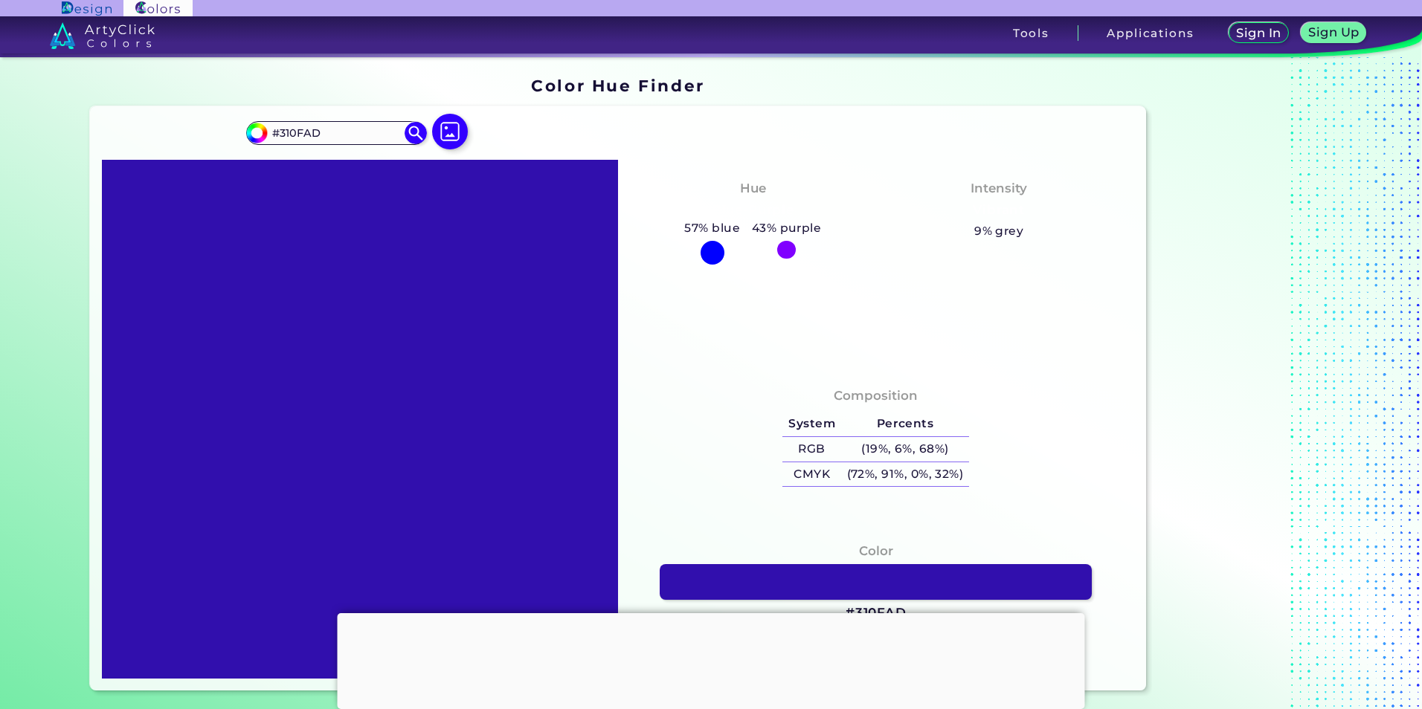
type input "#319dad"
type input "#319DAD"
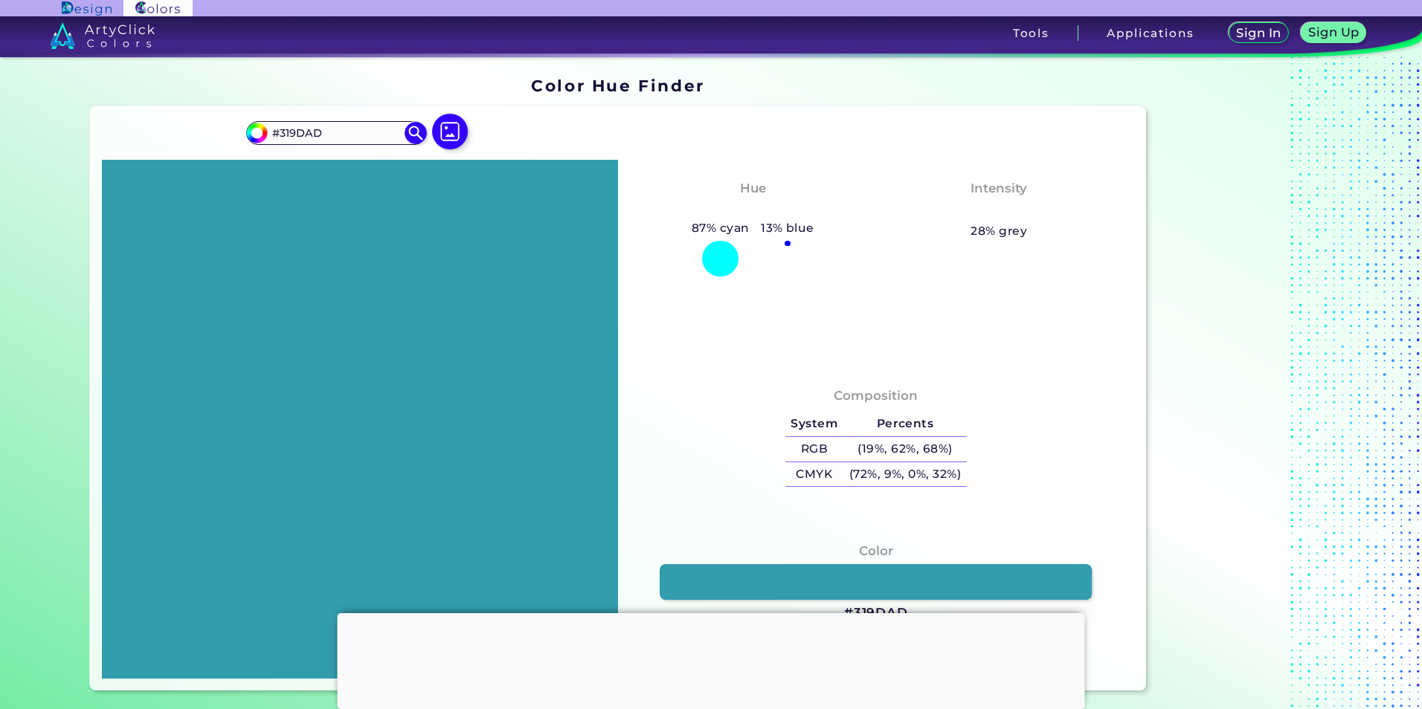
type input "#319d02"
type input "#319D02"
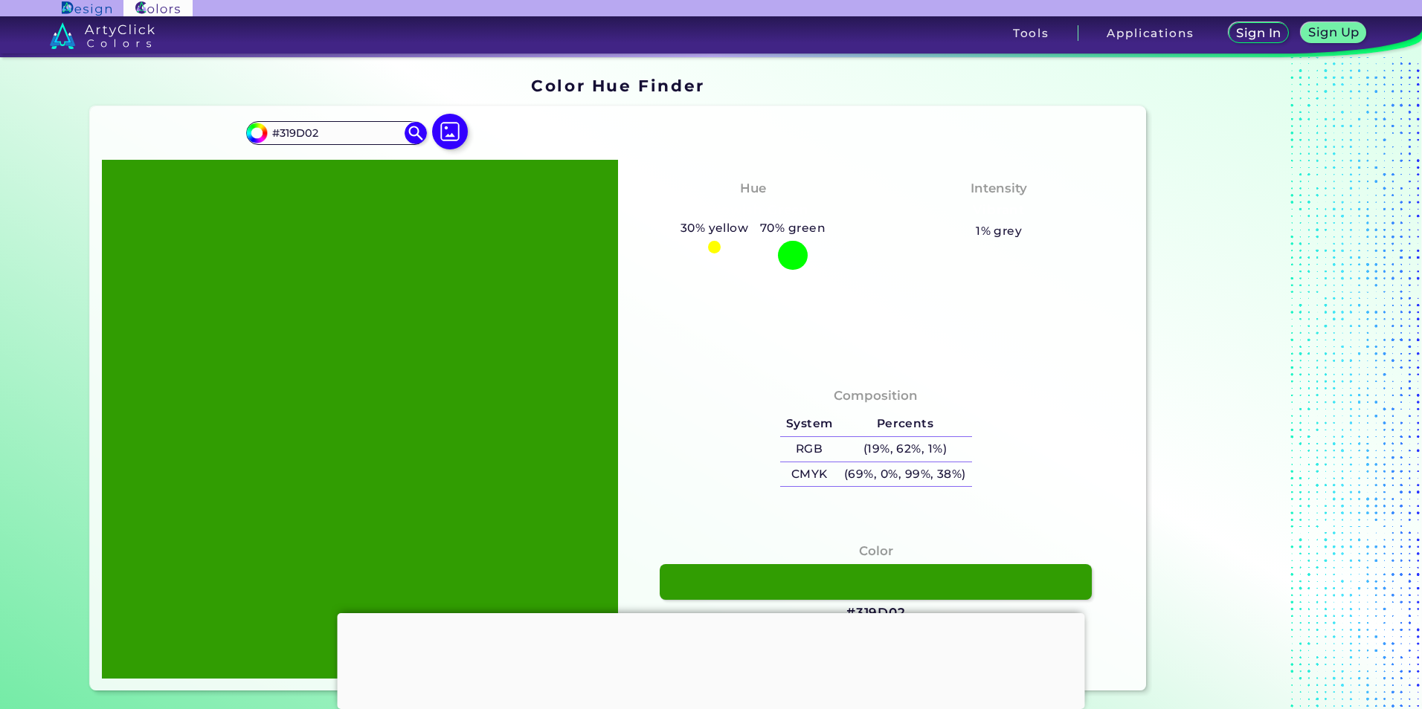
type input "#319d19"
type input "#319D19"
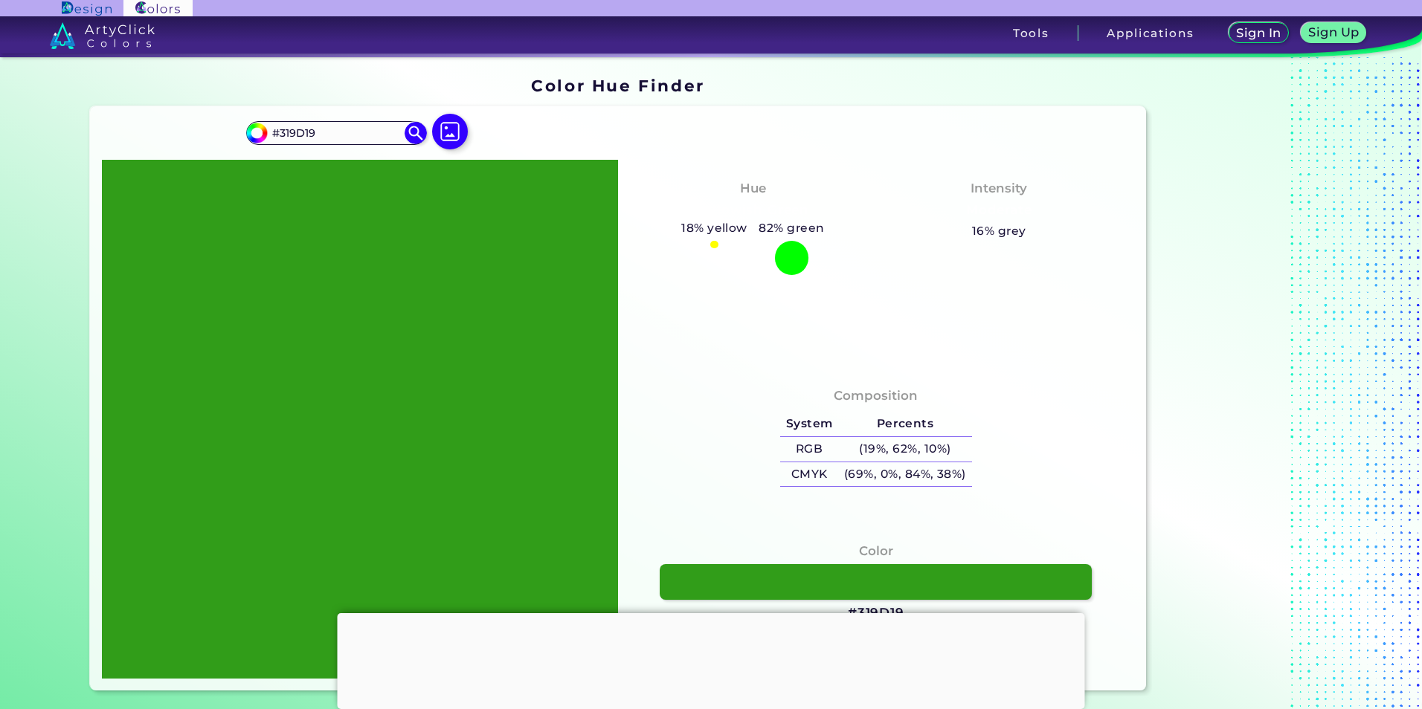
type input "#319dff"
type input "#319DFF"
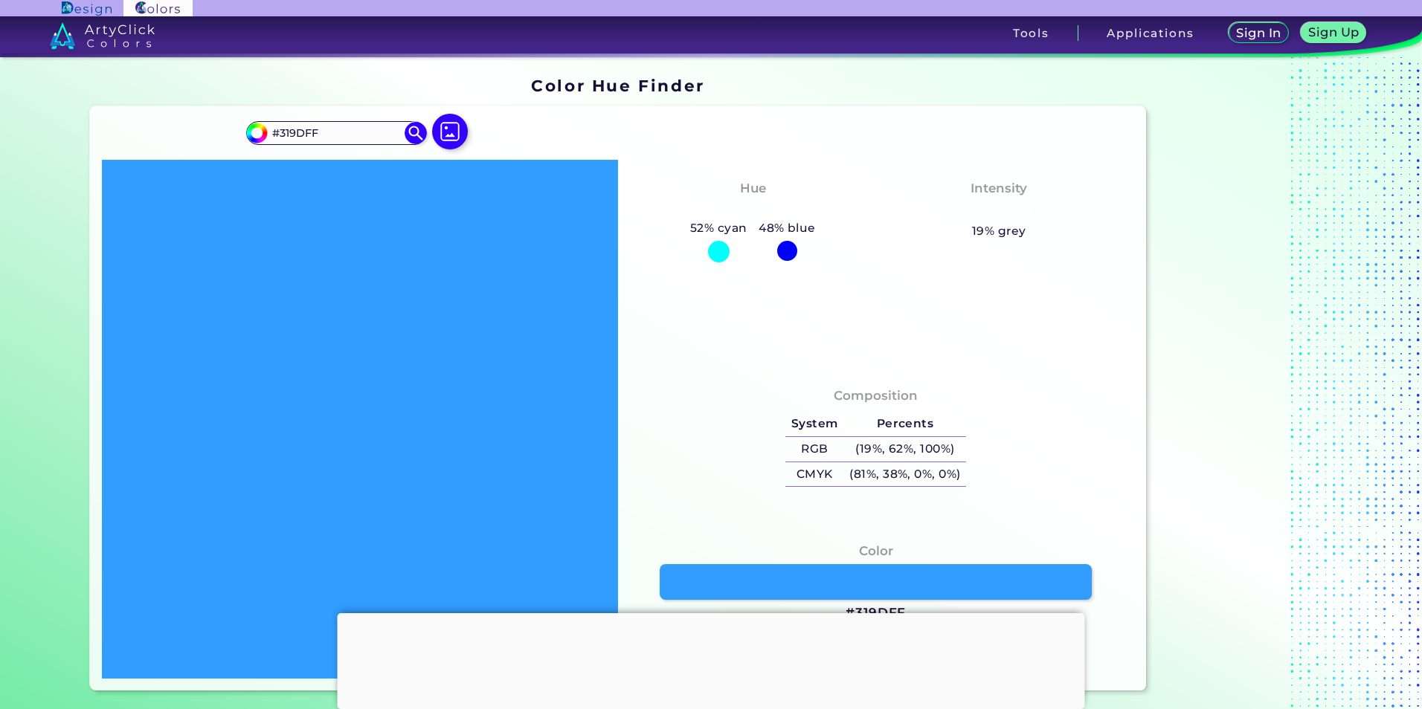
click at [231, 254] on div at bounding box center [360, 419] width 516 height 519
click at [253, 125] on input "#319dff" at bounding box center [254, 131] width 19 height 19
type input "#099dff"
type input "#099DFF"
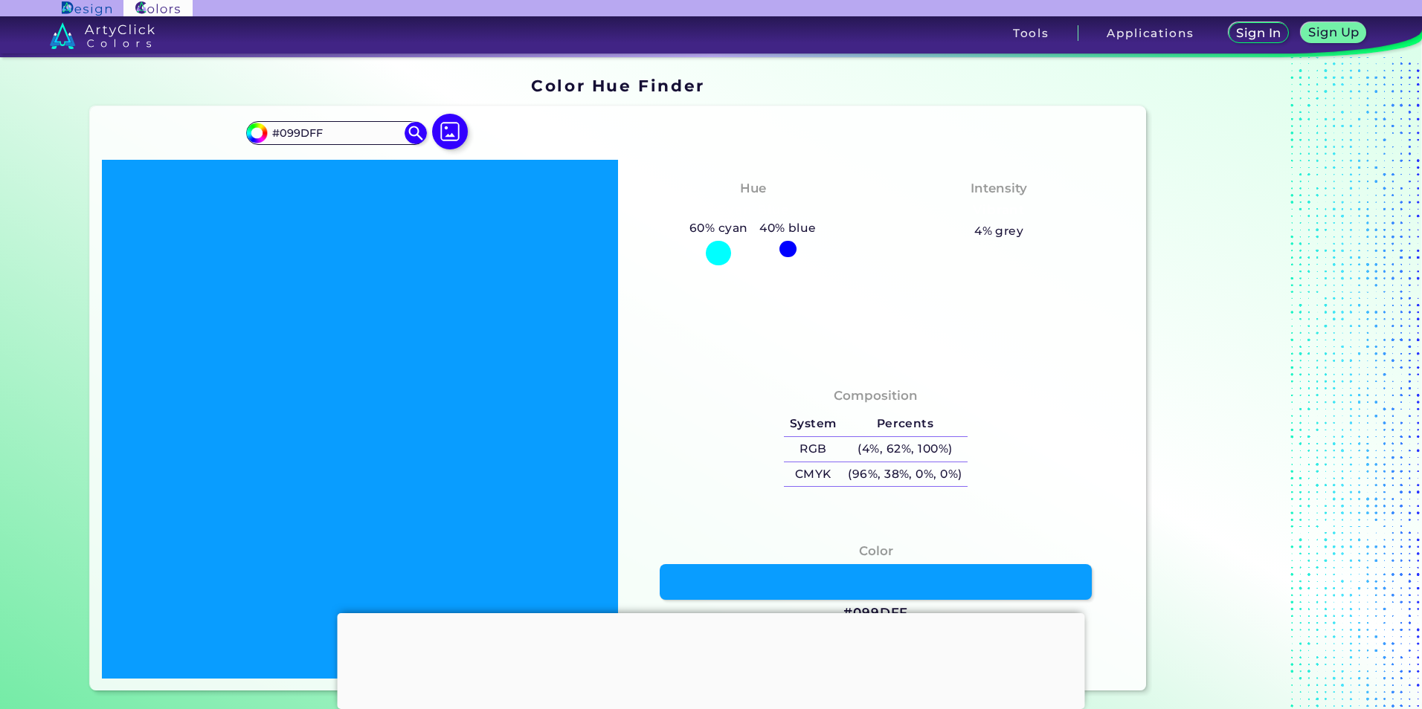
type input "#029dff"
type input "#029DFF"
type input "#149dff"
type input "#149DFF"
type input "#c89dff"
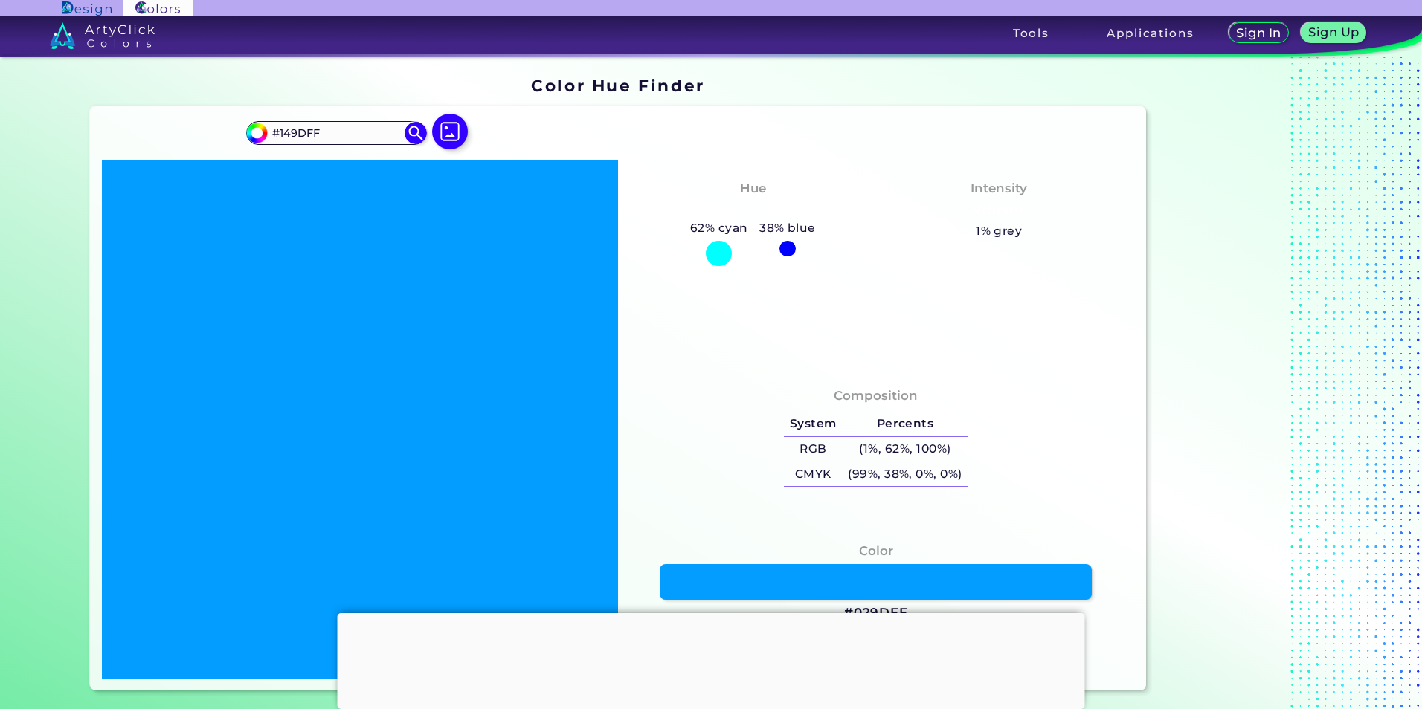
type input "#C89DFF"
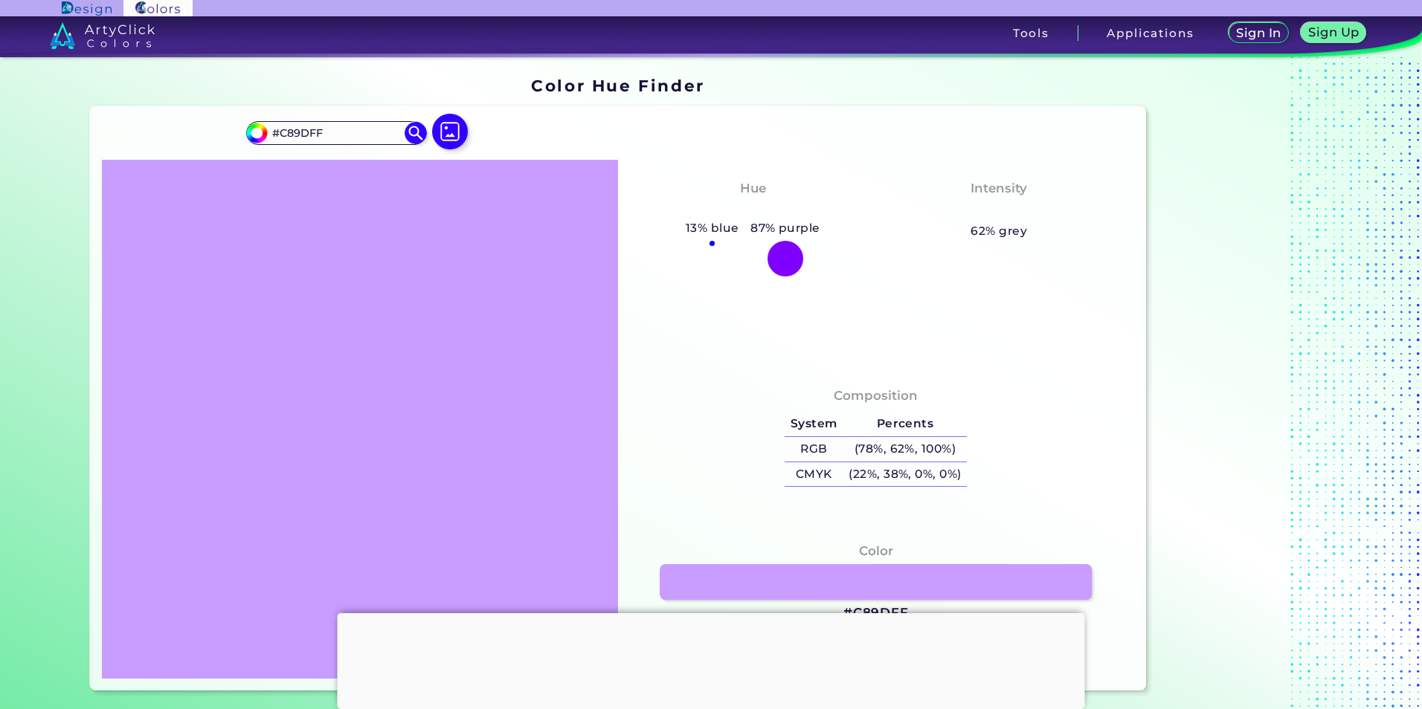
type input "#c800ff"
type input "#C800FF"
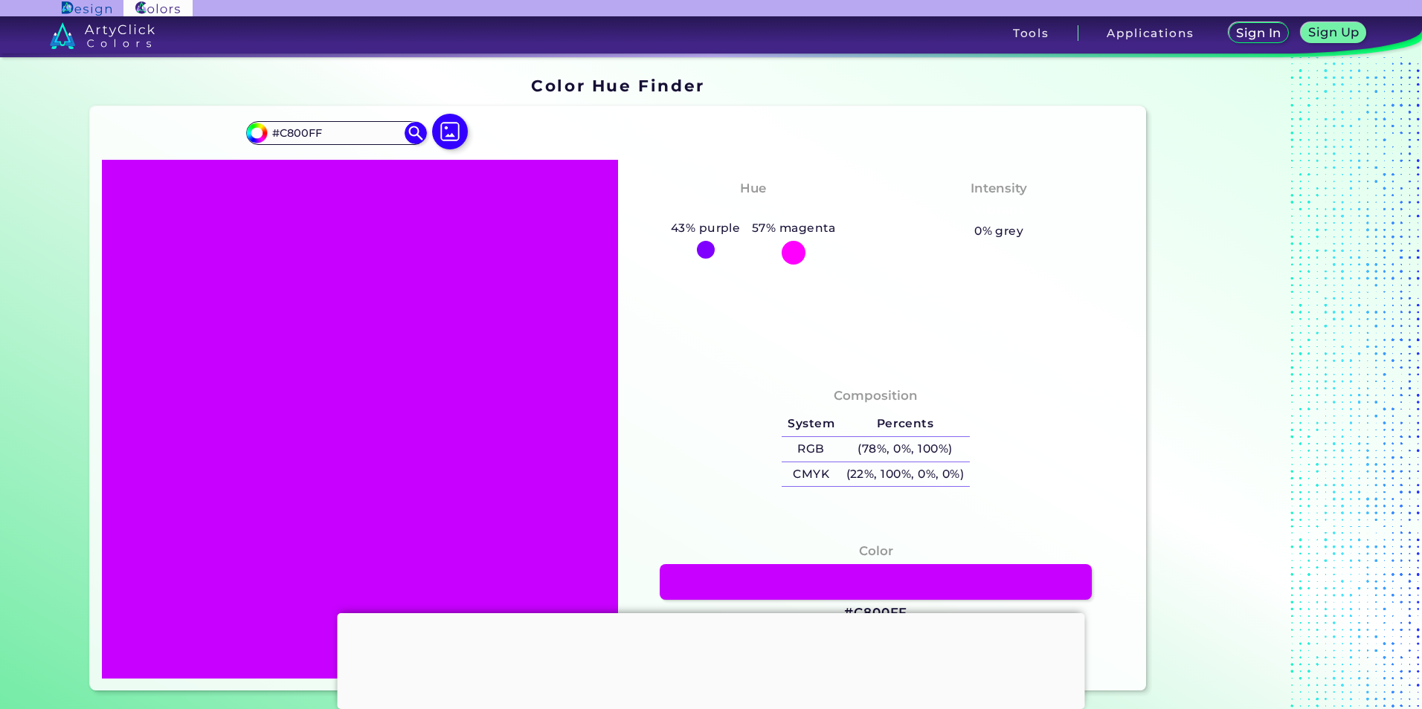
type input "#c800ff"
